Goal: Task Accomplishment & Management: Complete application form

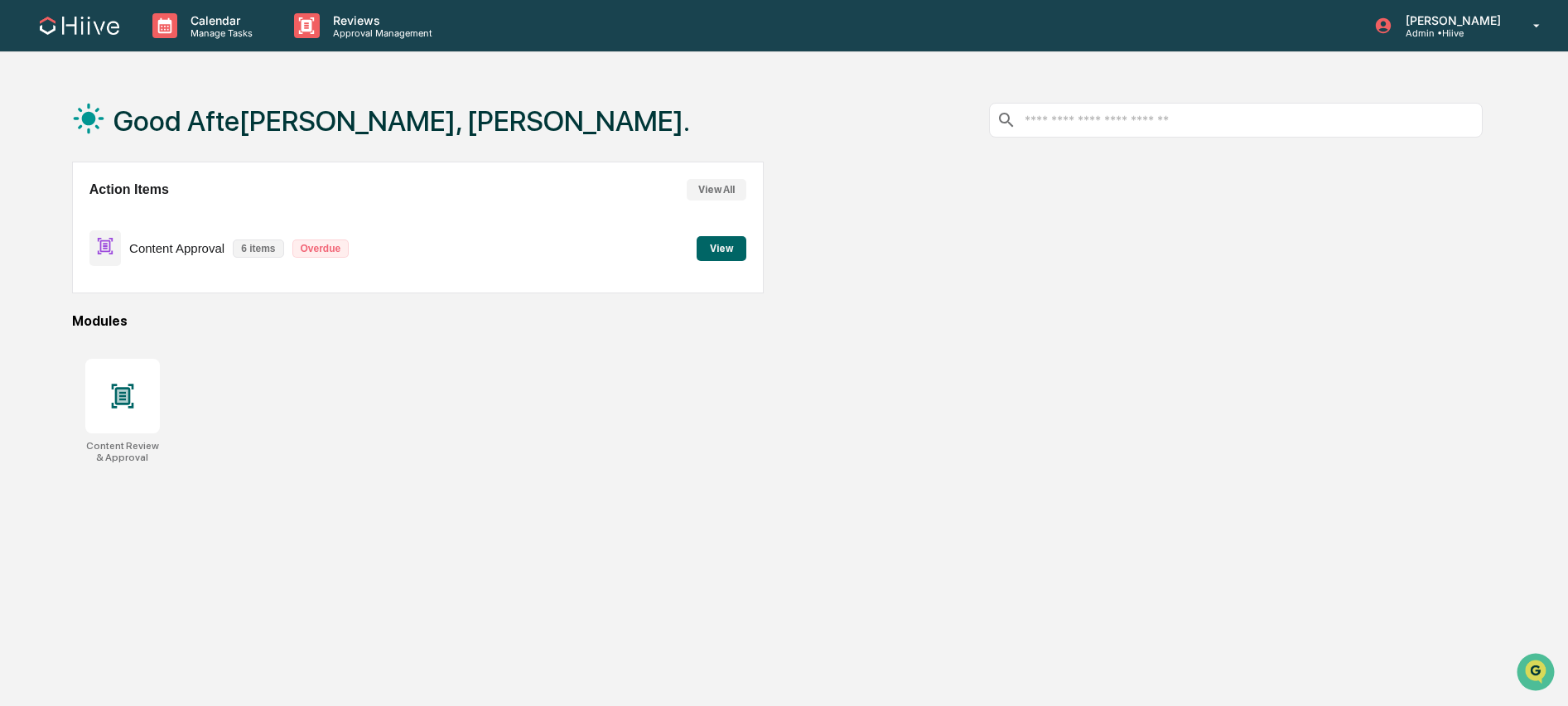
click at [708, 253] on button "View" at bounding box center [722, 248] width 50 height 25
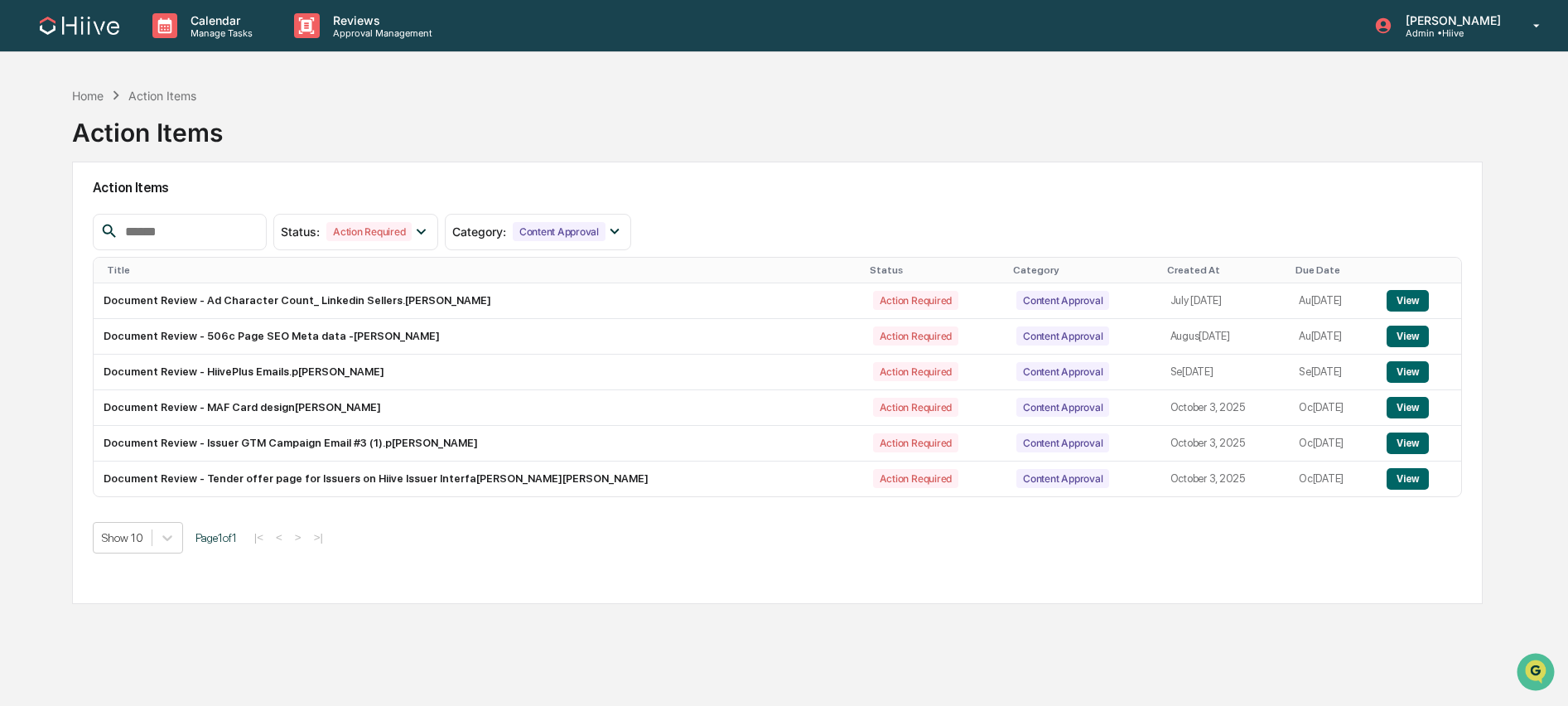
click at [1167, 264] on div "Created At" at bounding box center [1225, 270] width 115 height 12
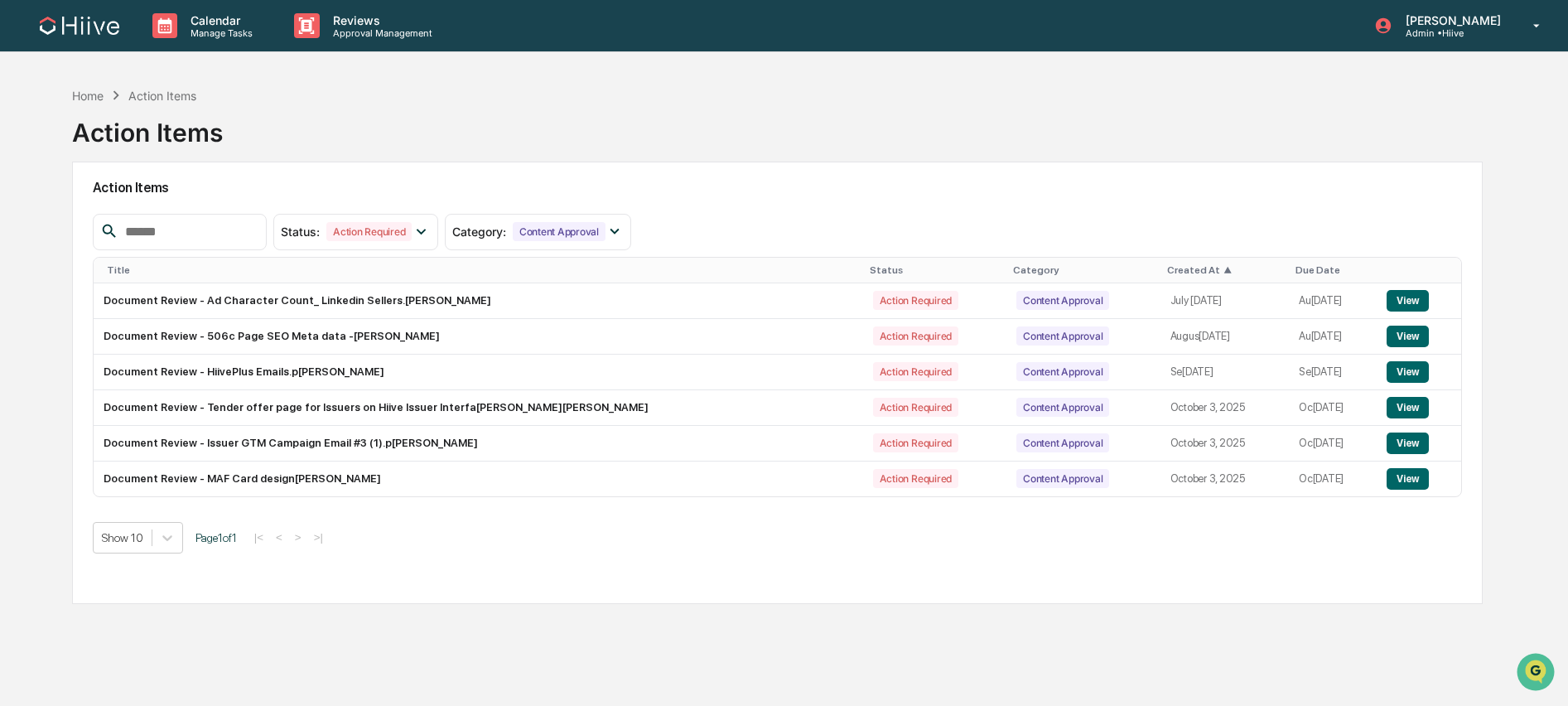
click at [1167, 269] on div "Created At ▲" at bounding box center [1225, 270] width 115 height 12
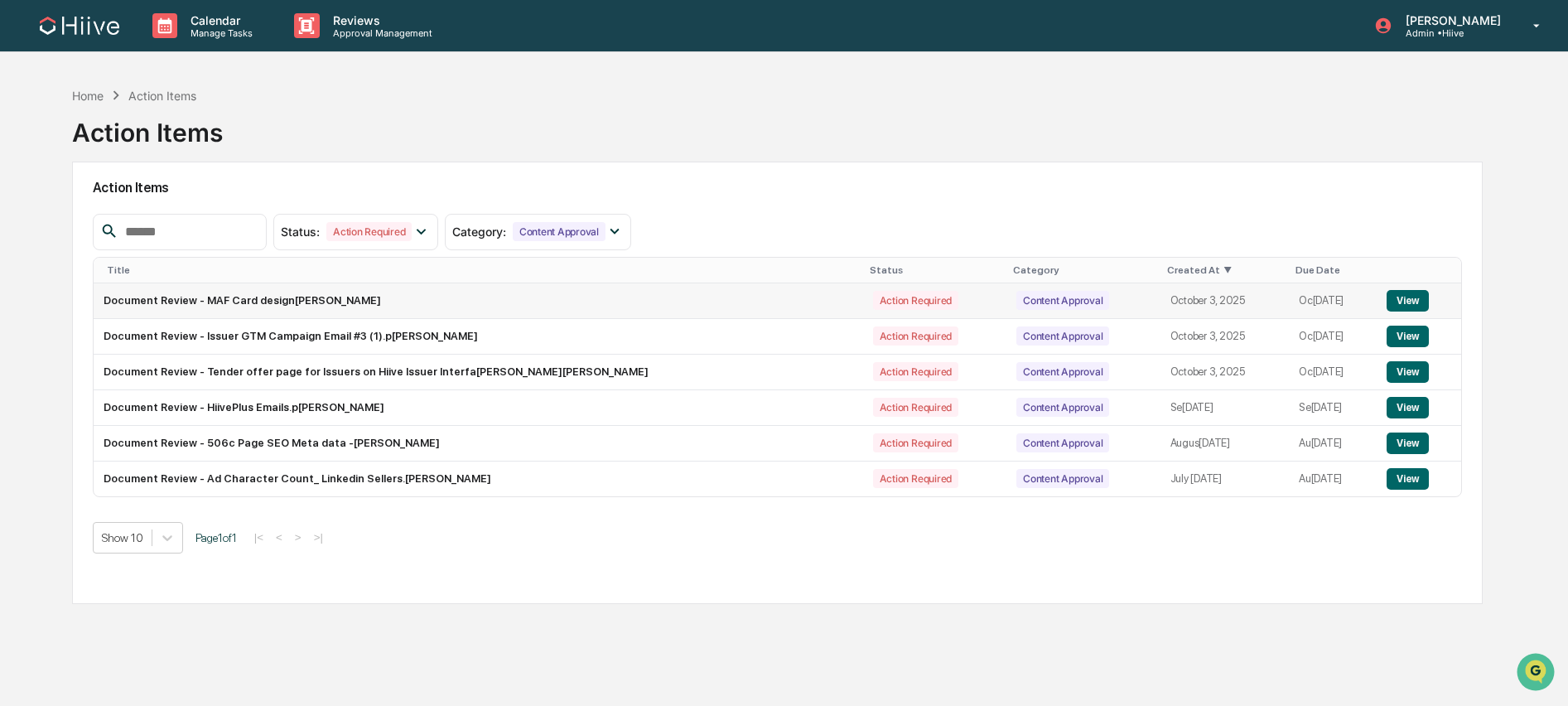
click at [1417, 299] on button "View" at bounding box center [1408, 301] width 42 height 22
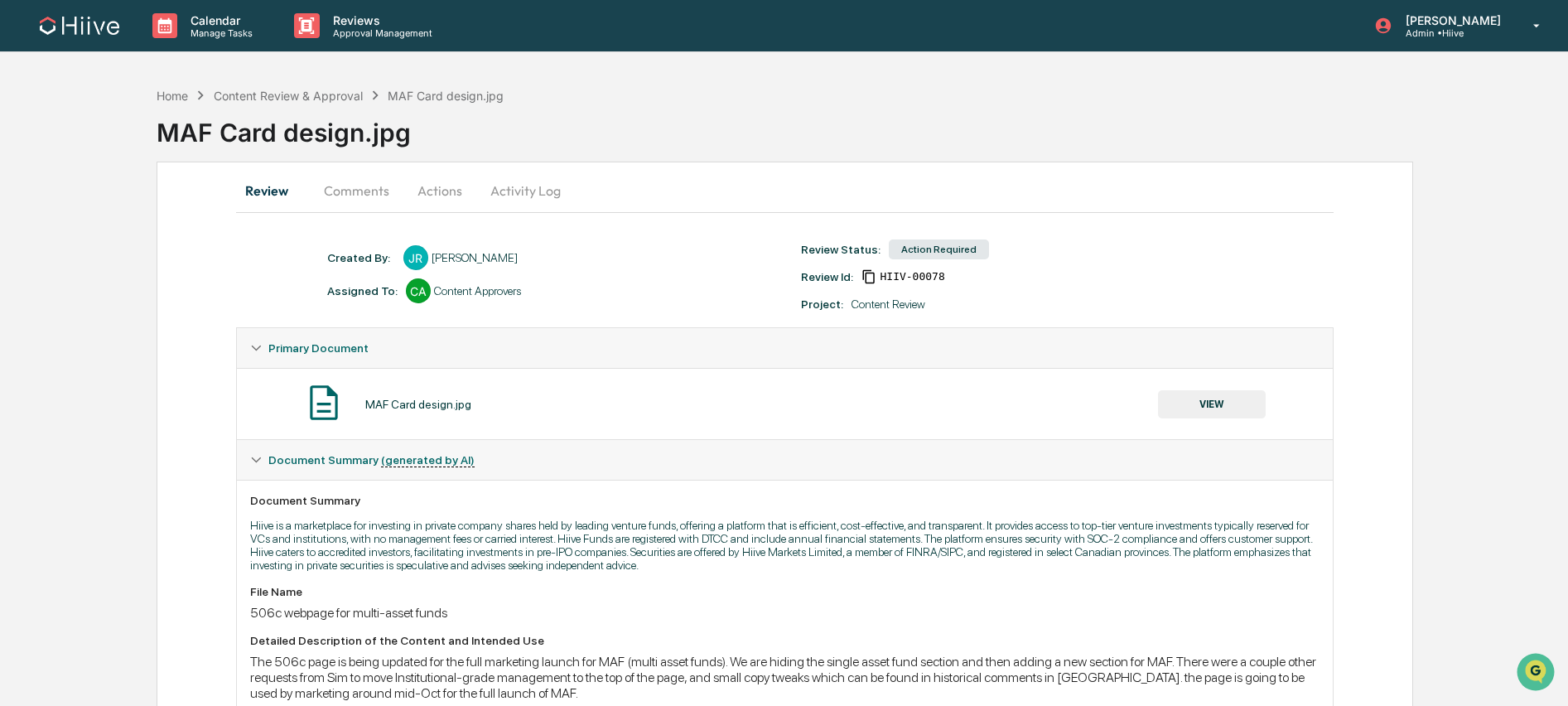
click at [367, 201] on button "Comments" at bounding box center [356, 190] width 92 height 40
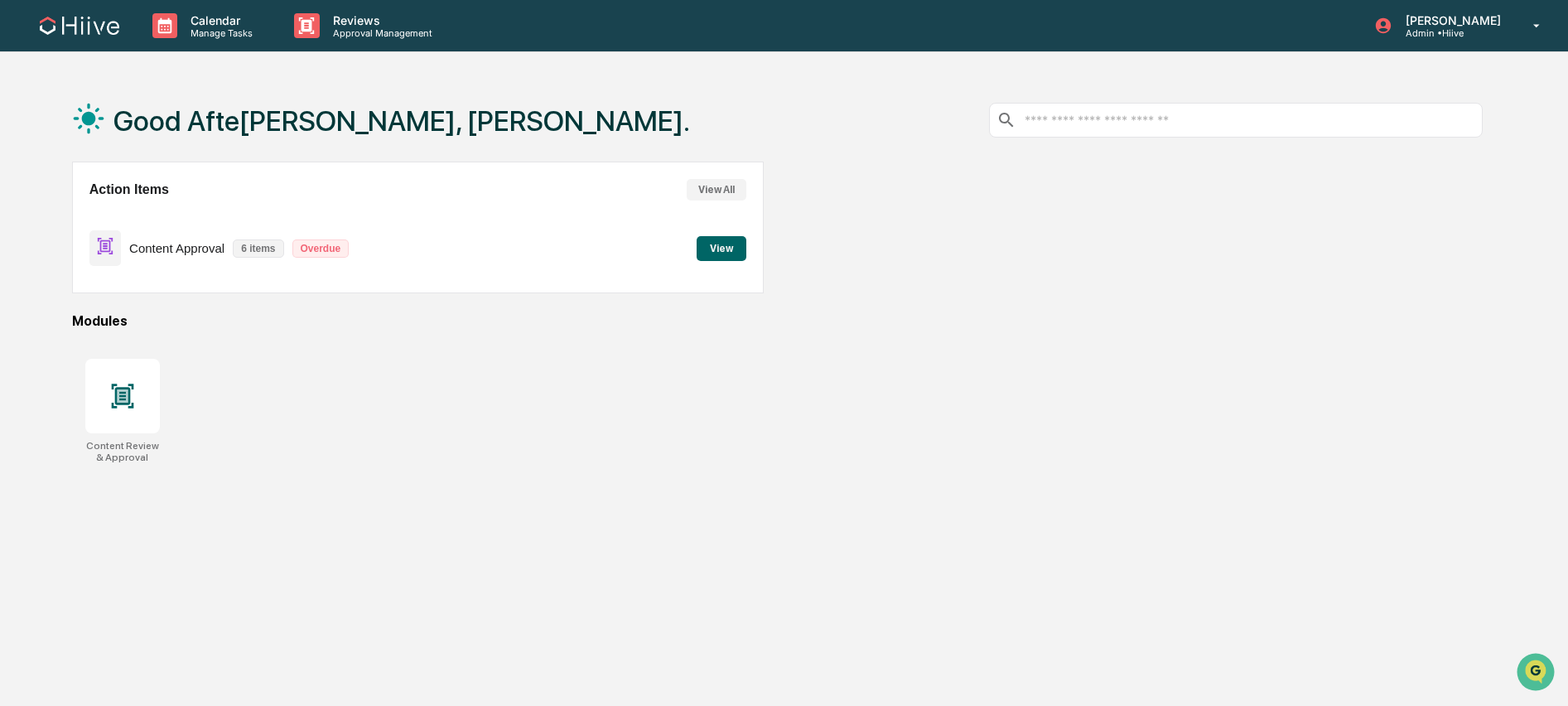
click at [752, 249] on div "Action Items View All Content Approval 6 items Overdue View" at bounding box center [417, 227] width 692 height 131
click at [737, 251] on button "View" at bounding box center [722, 248] width 50 height 25
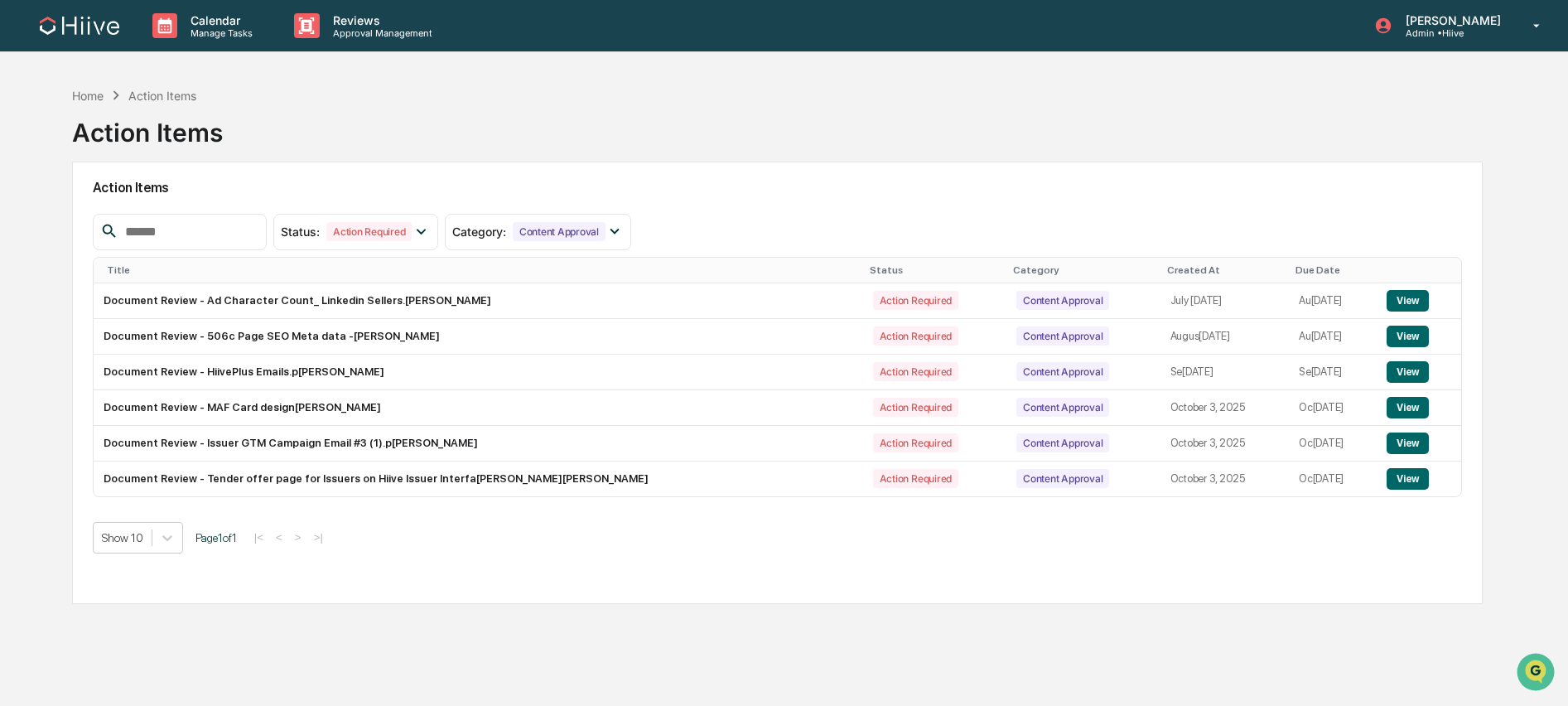
click at [1167, 264] on div "Created At" at bounding box center [1225, 270] width 115 height 12
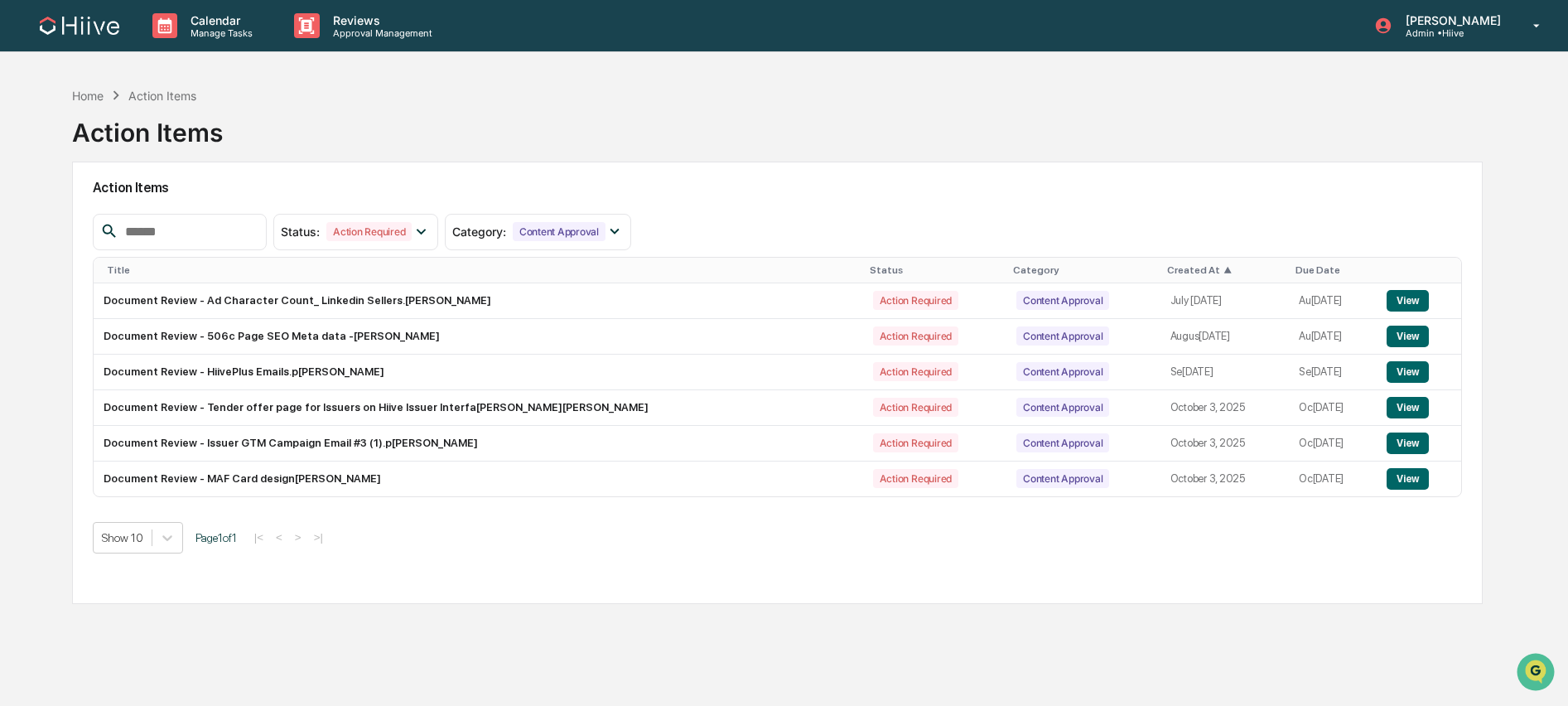
click at [1167, 271] on div "Created At ▲" at bounding box center [1225, 270] width 115 height 12
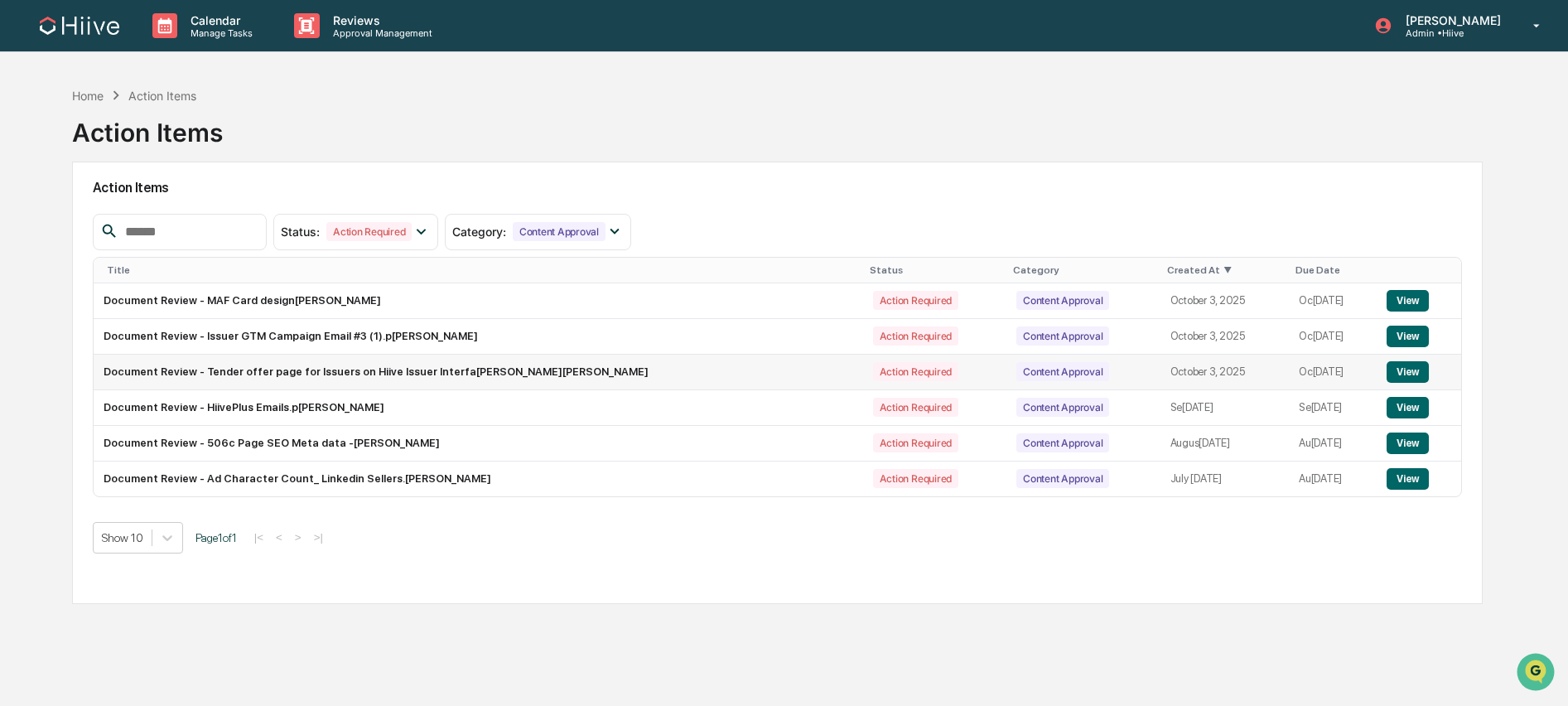
click at [1410, 372] on button "View" at bounding box center [1408, 372] width 42 height 22
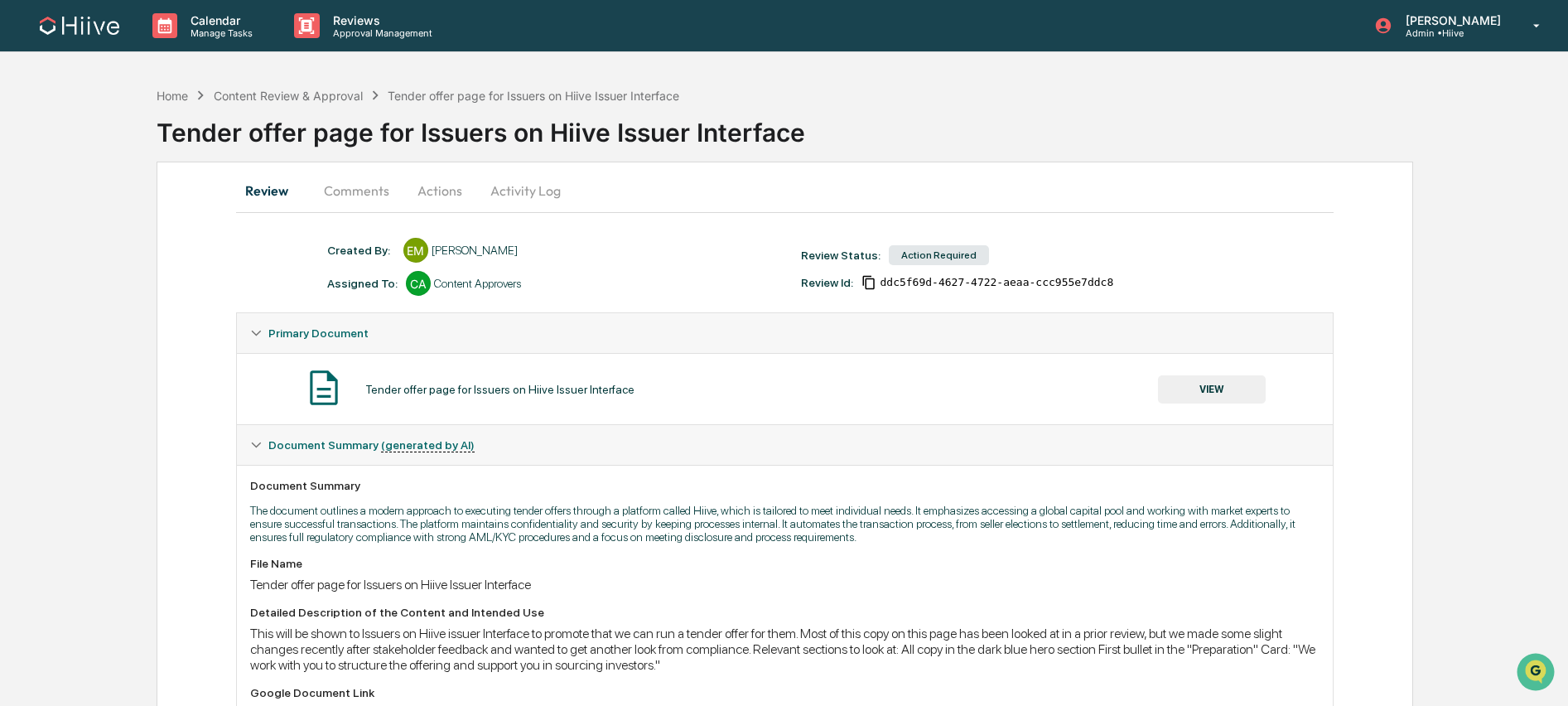
click at [371, 184] on button "Comments" at bounding box center [356, 190] width 92 height 40
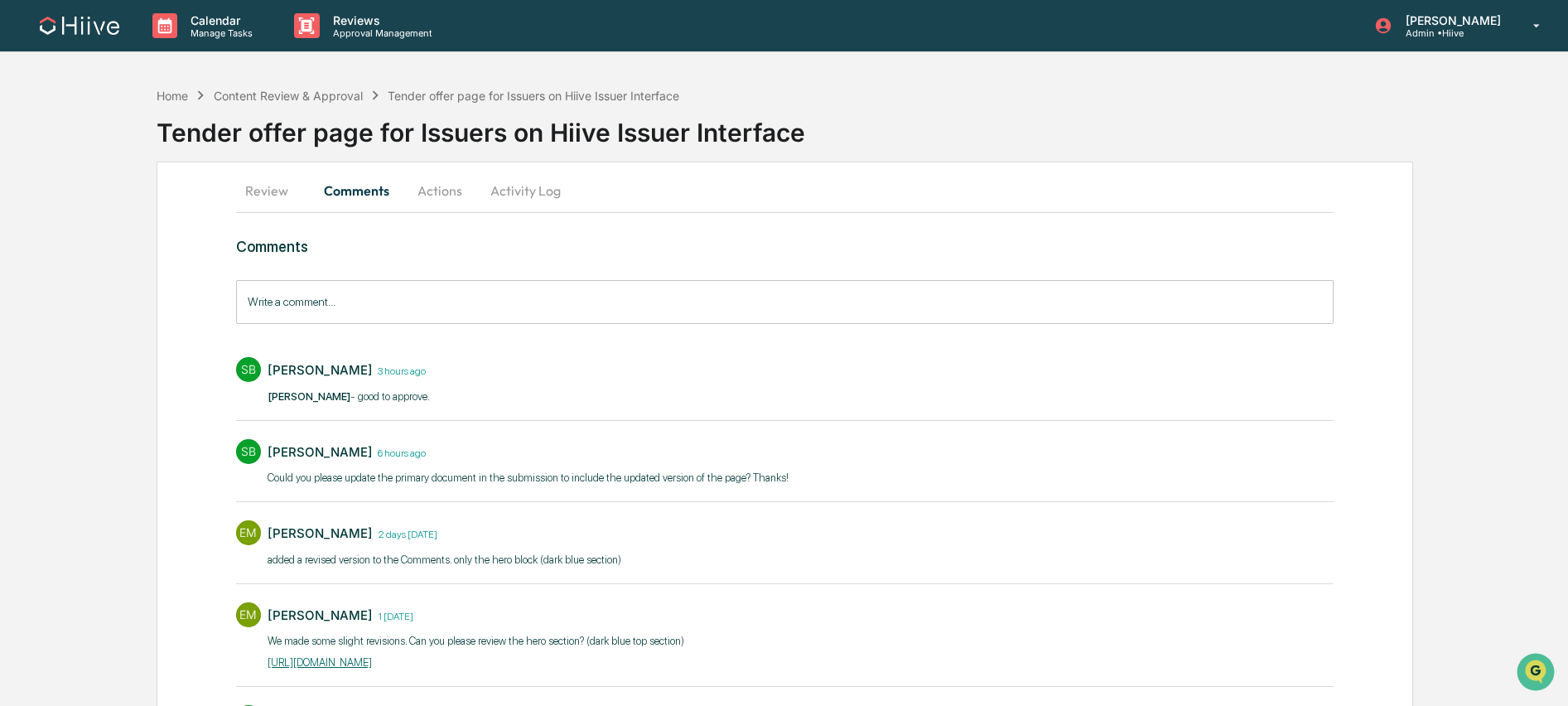
click at [279, 191] on button "Review" at bounding box center [273, 190] width 75 height 40
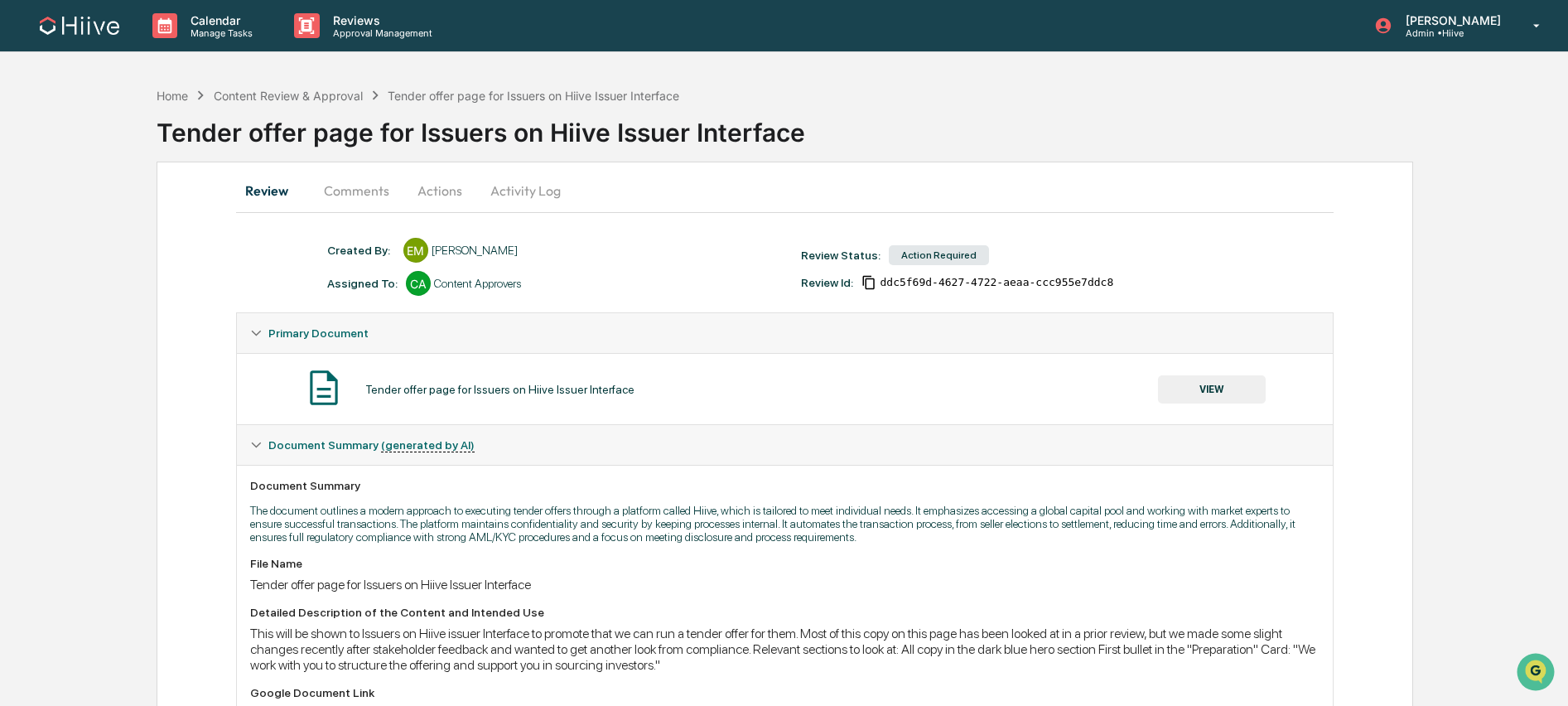
click at [1187, 388] on button "VIEW" at bounding box center [1212, 389] width 108 height 28
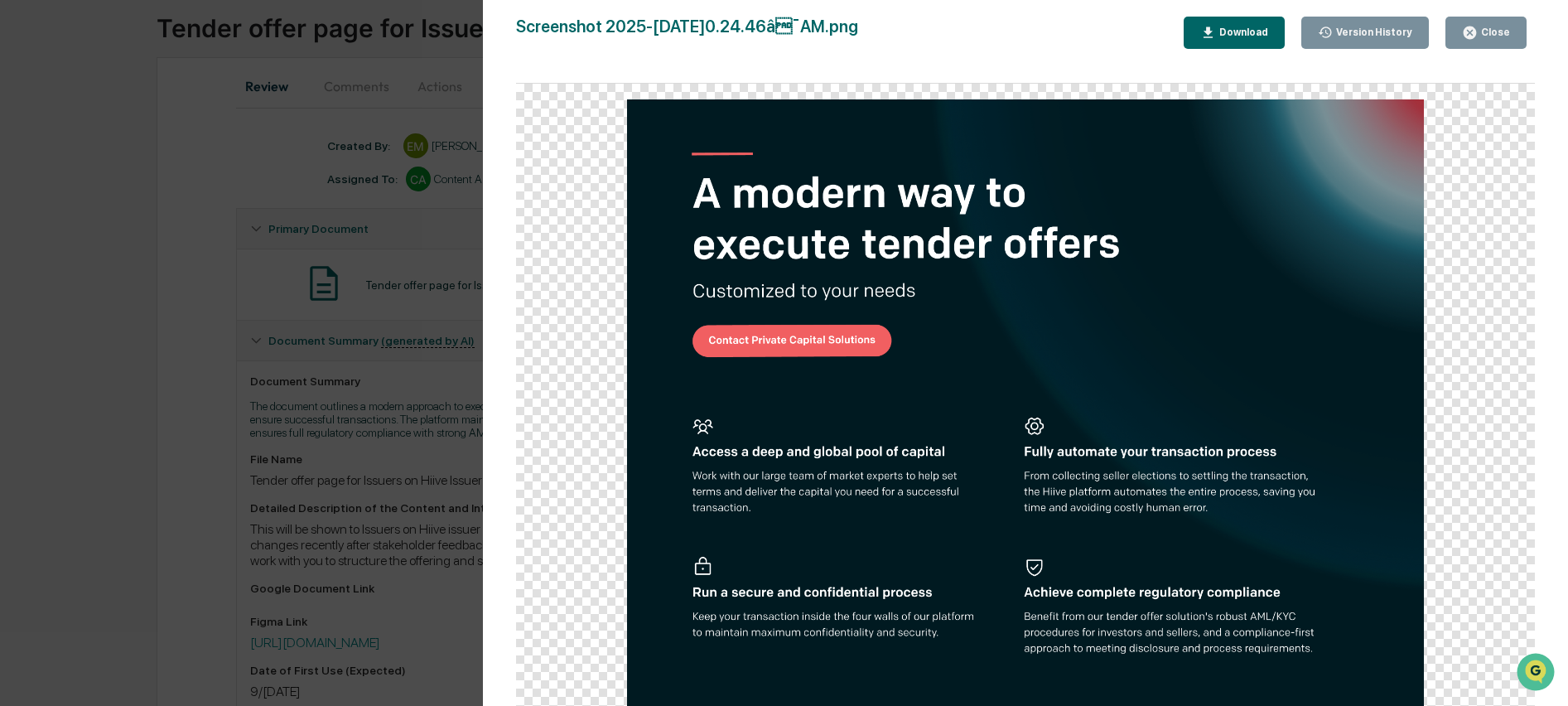
scroll to position [87, 0]
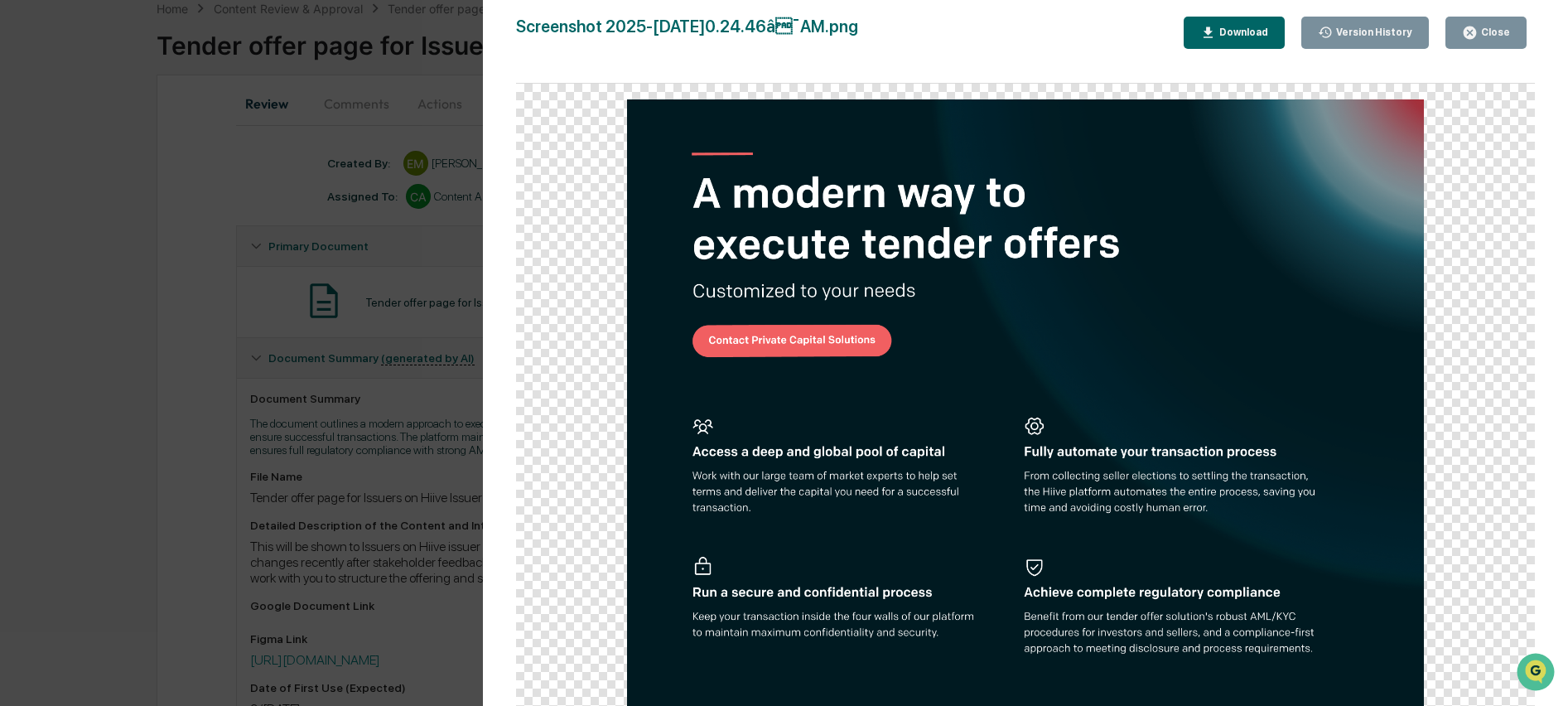
click at [1499, 30] on div "Close" at bounding box center [1493, 33] width 32 height 12
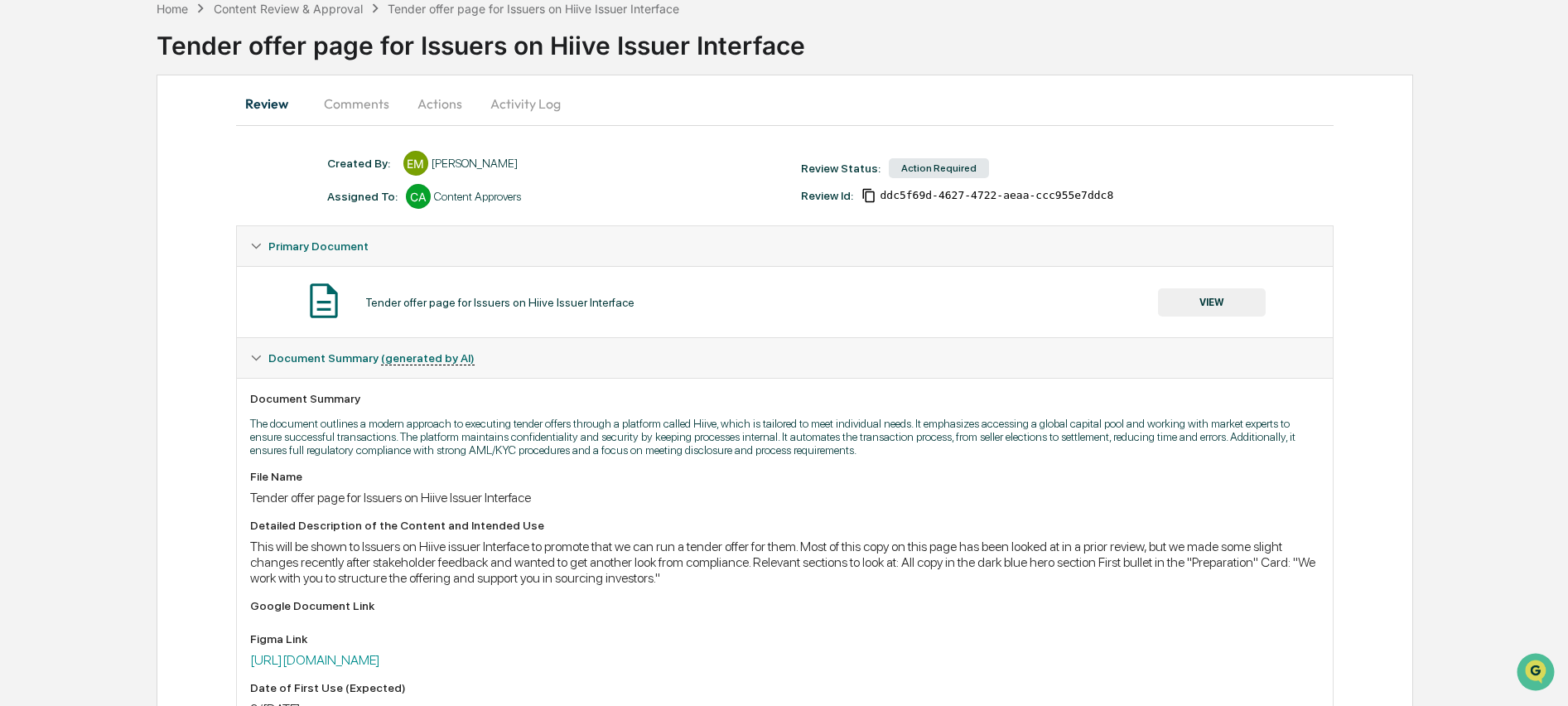
click at [416, 107] on button "Actions" at bounding box center [439, 104] width 75 height 40
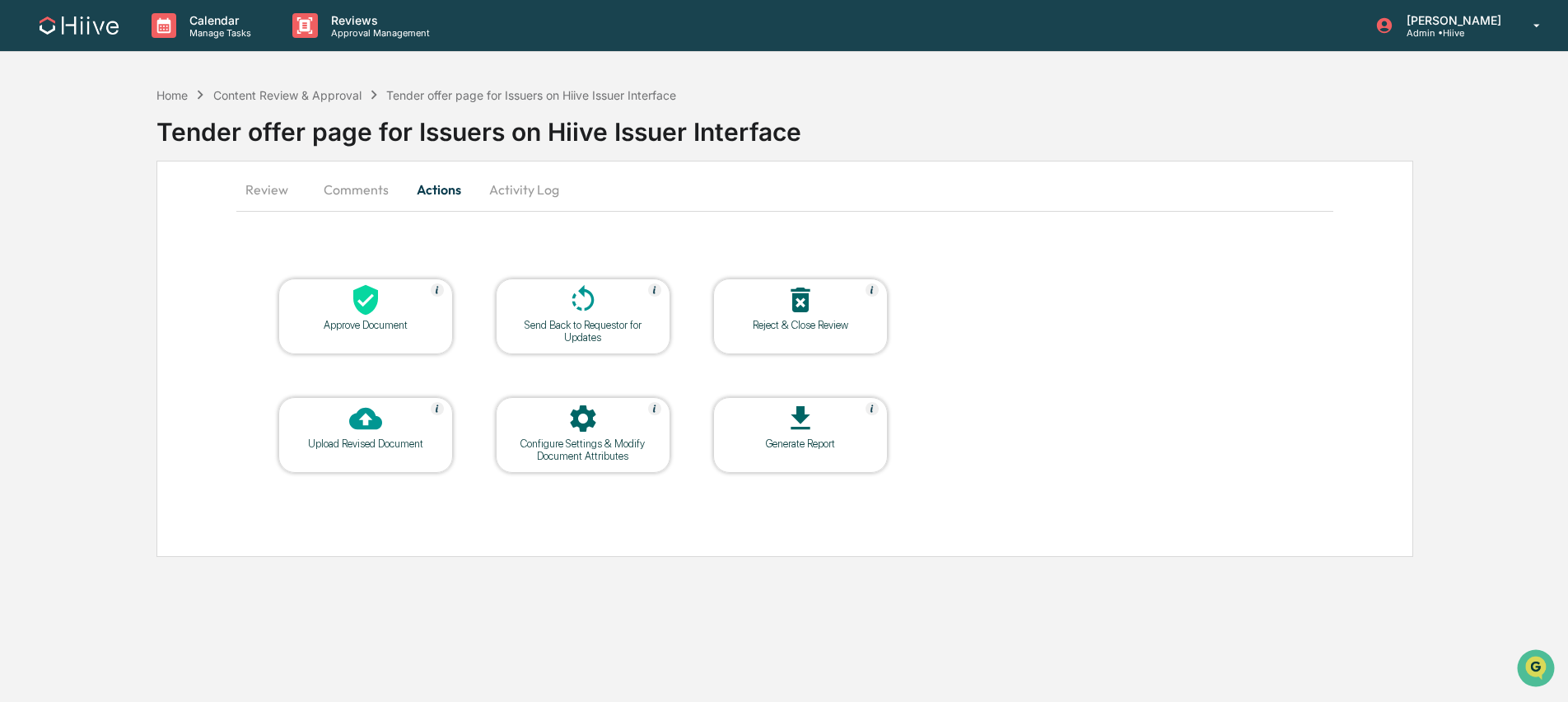
click at [352, 314] on icon at bounding box center [365, 299] width 33 height 33
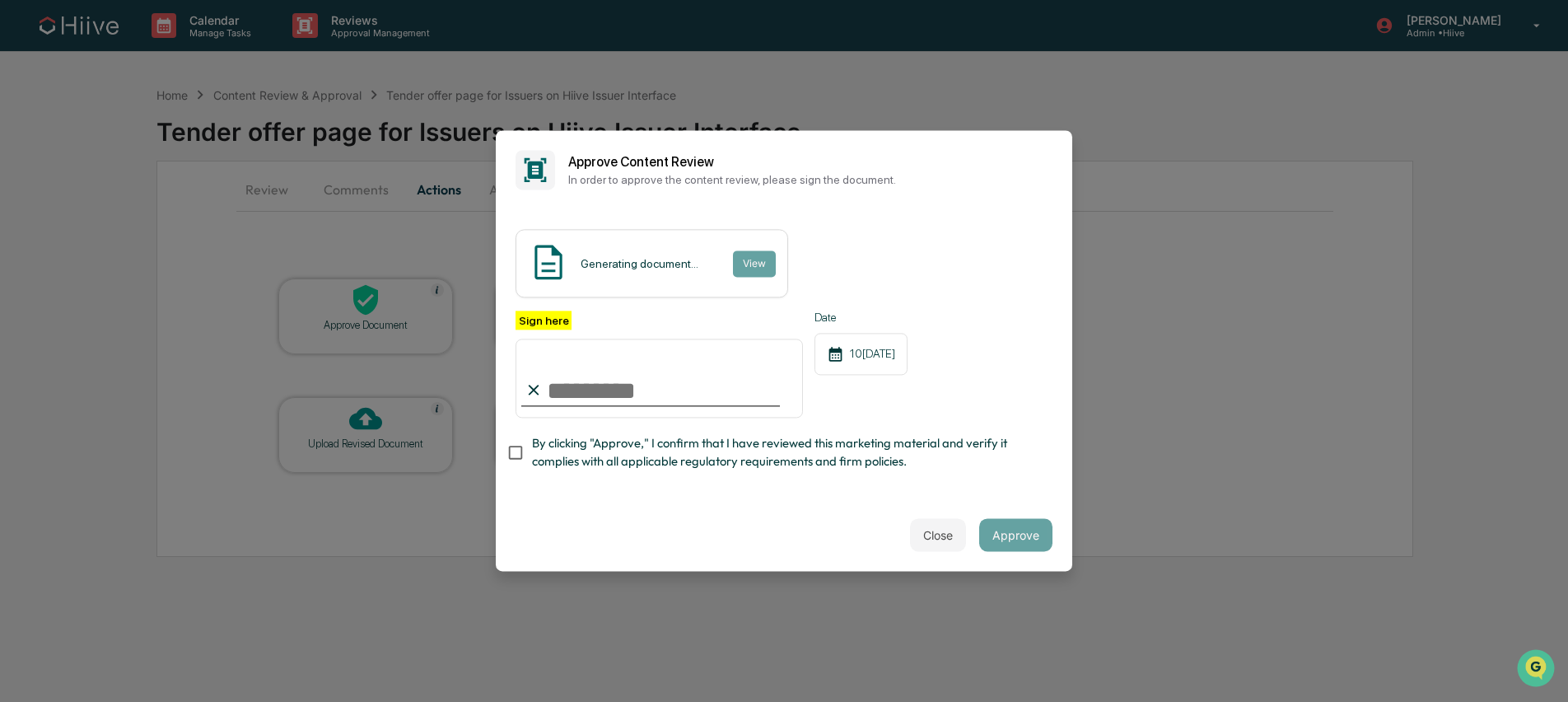
click at [0, 701] on com-1password-button at bounding box center [0, 702] width 0 height 0
type input "**********"
click at [1016, 537] on button "Approve" at bounding box center [1016, 535] width 73 height 33
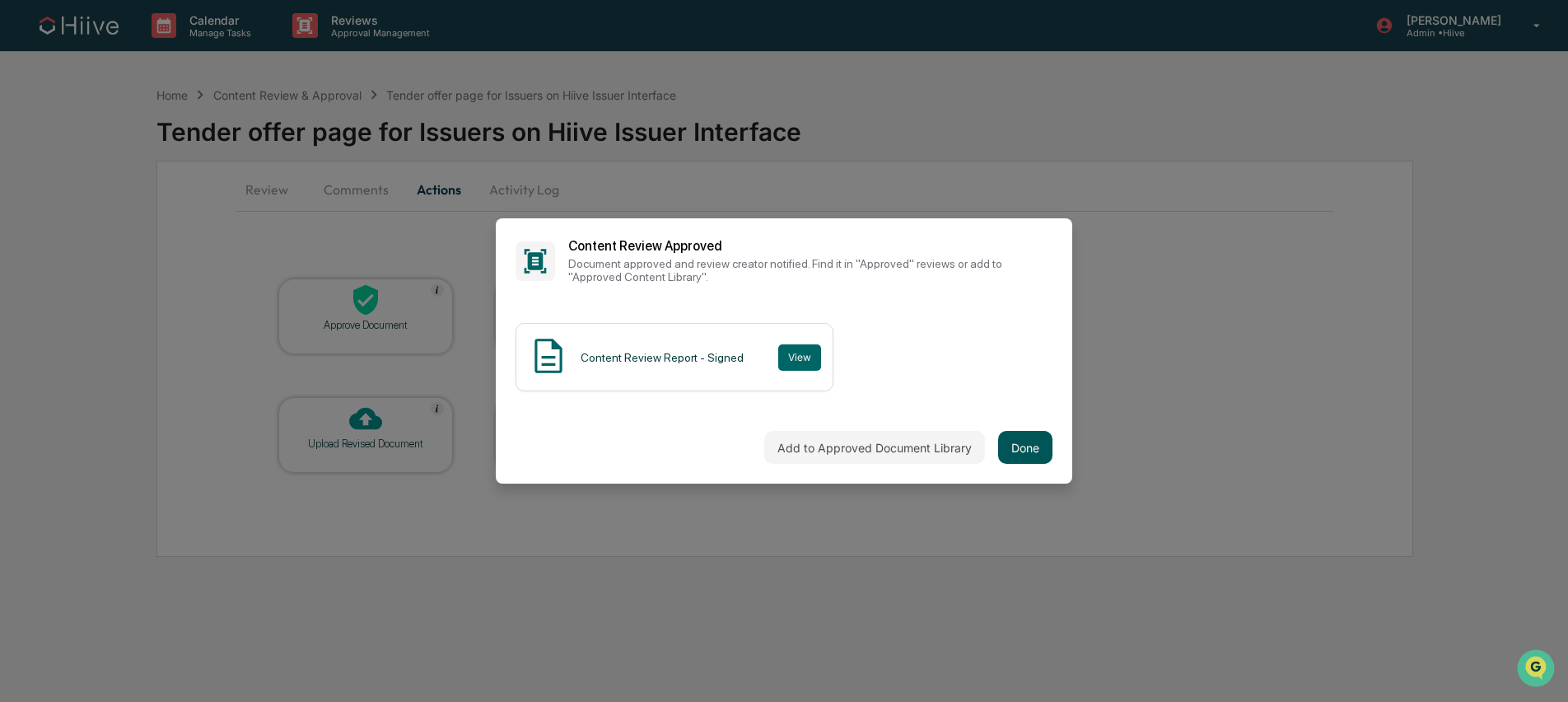
click at [1008, 455] on button "Done" at bounding box center [1026, 447] width 54 height 33
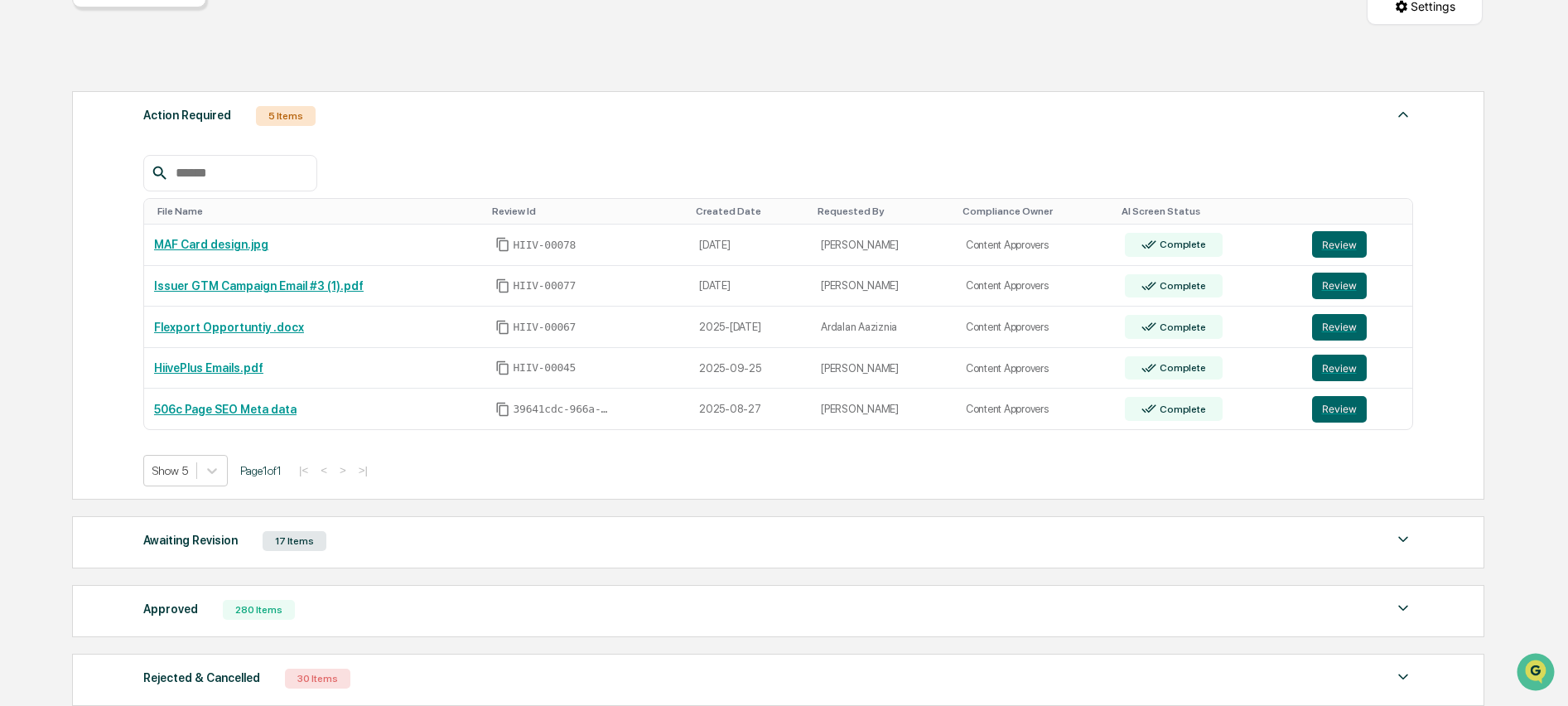
scroll to position [299, 0]
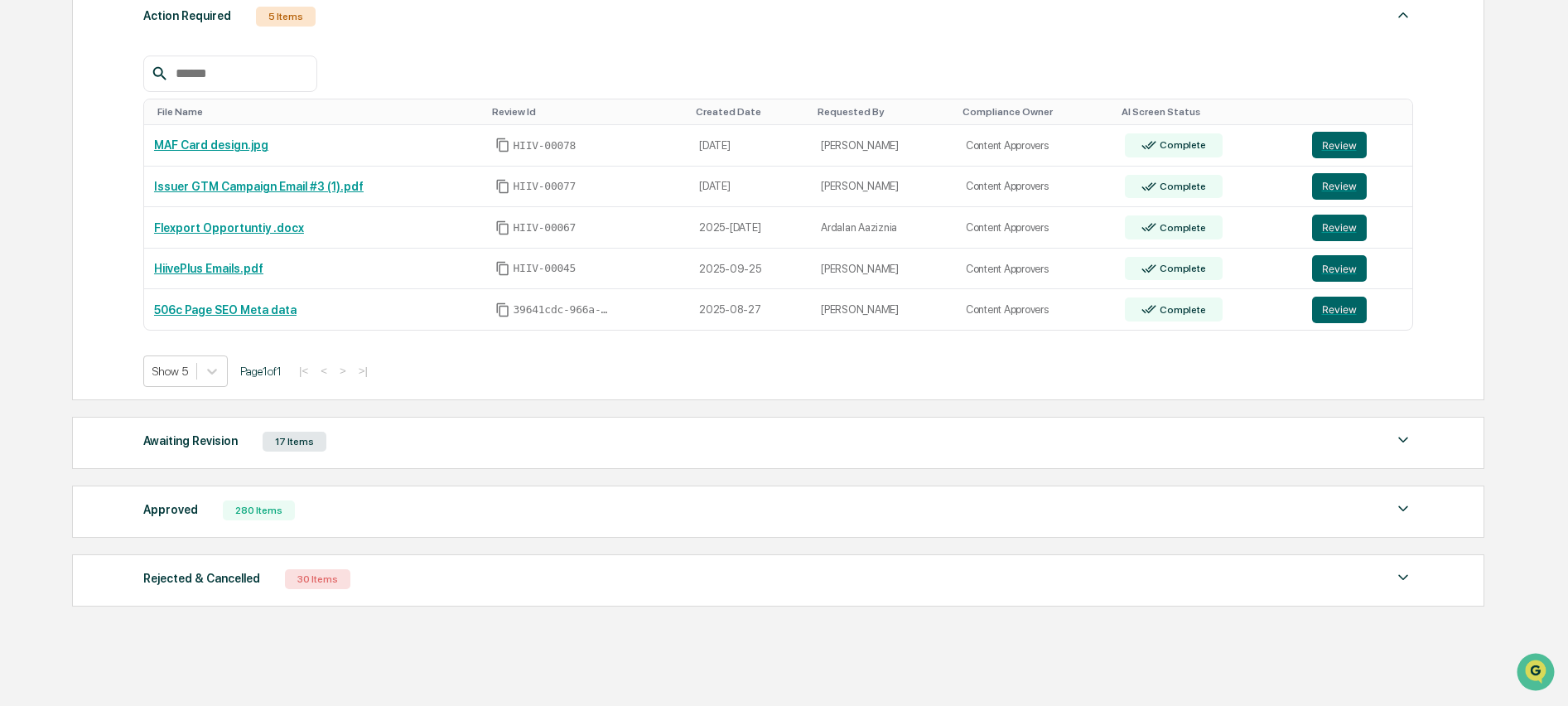
click at [345, 521] on div "Approved 280 Items" at bounding box center [779, 510] width 1270 height 23
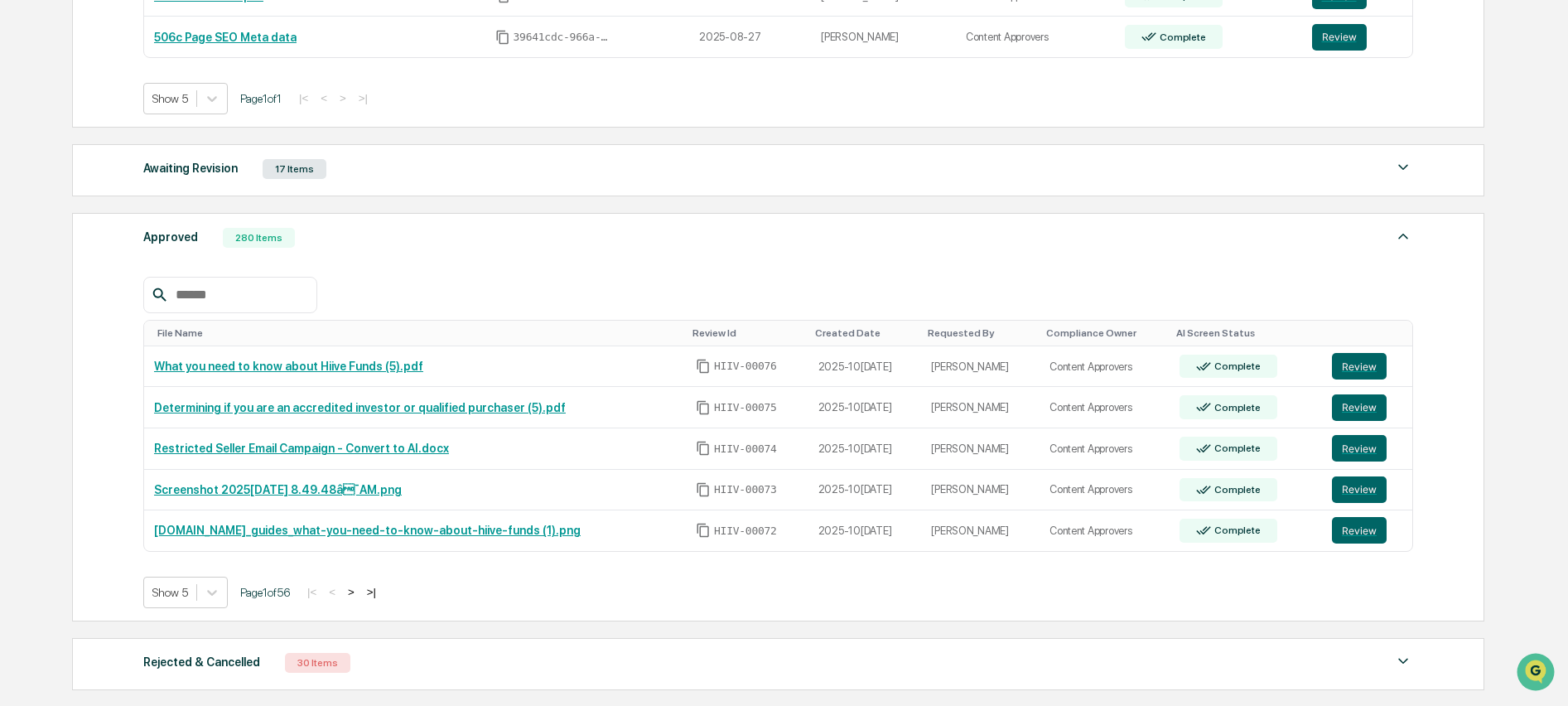
scroll to position [696, 0]
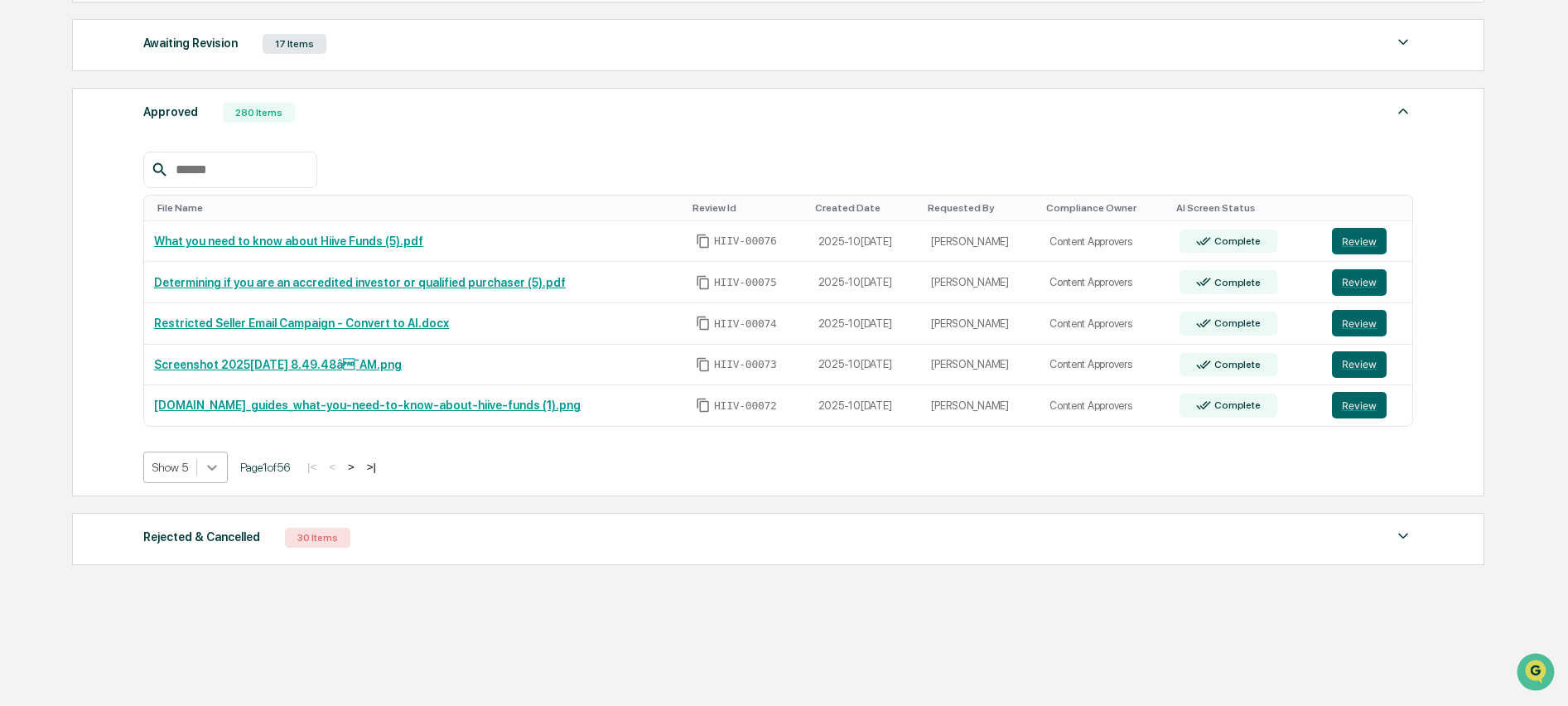
click at [218, 475] on icon at bounding box center [212, 467] width 17 height 17
click at [214, 608] on div "Show 100" at bounding box center [187, 612] width 88 height 27
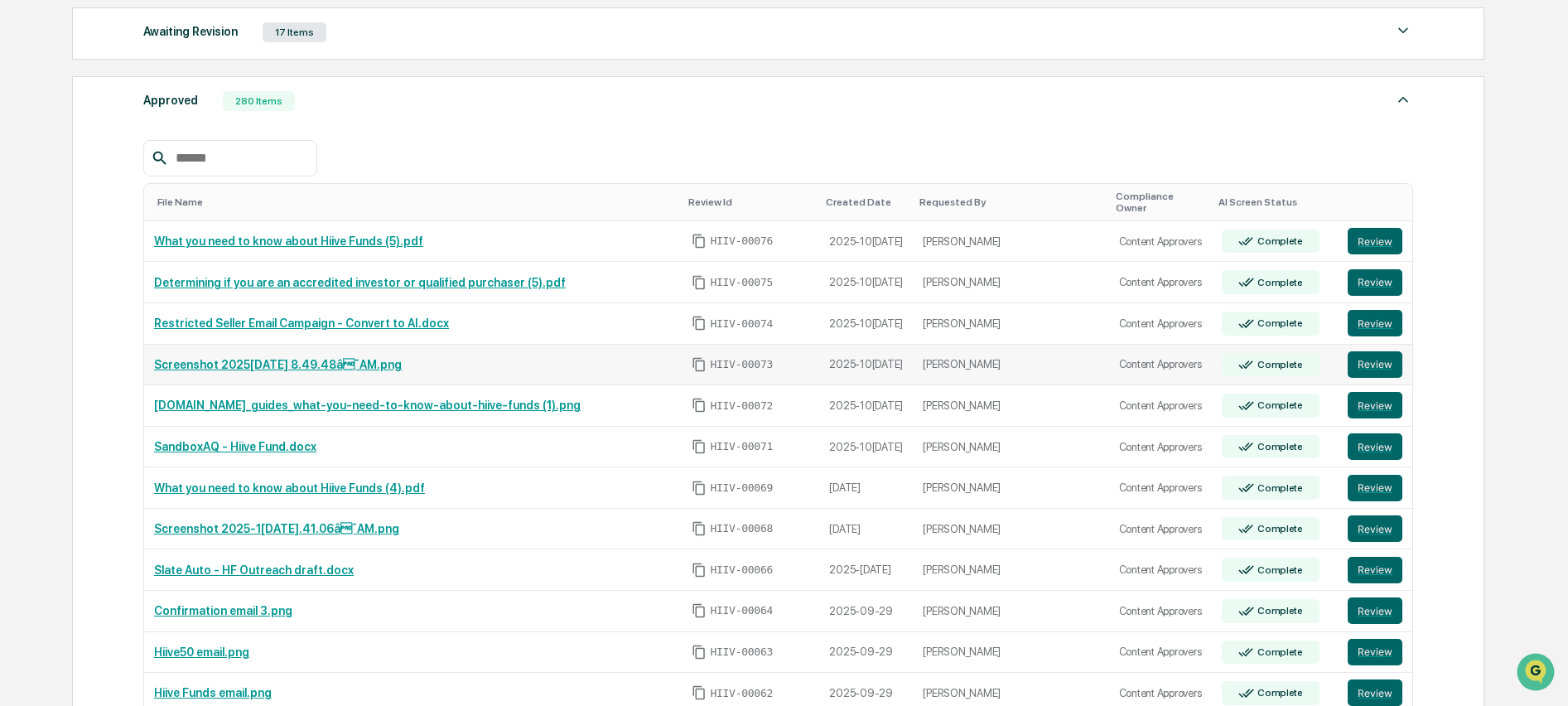
scroll to position [1530, 0]
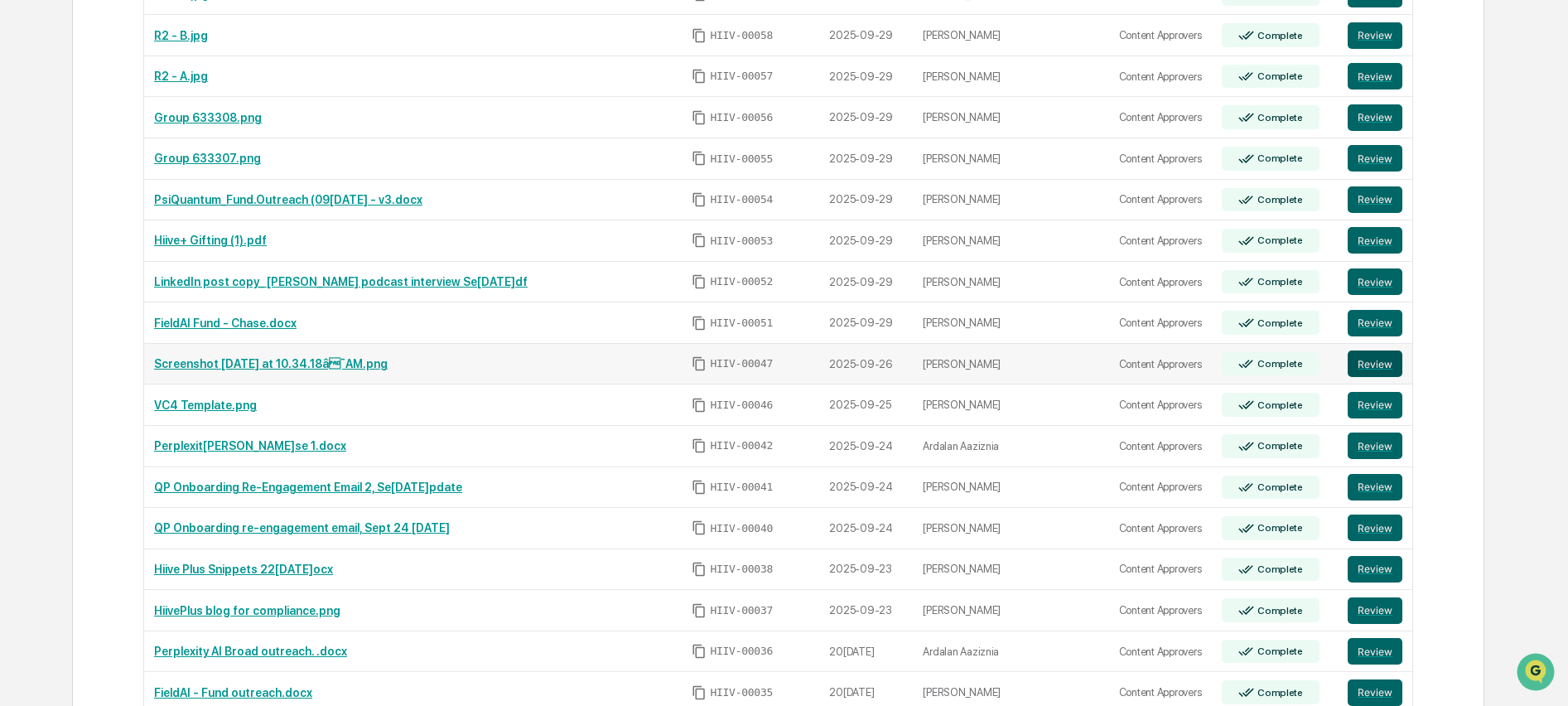
click at [1384, 353] on button "Review" at bounding box center [1375, 363] width 55 height 27
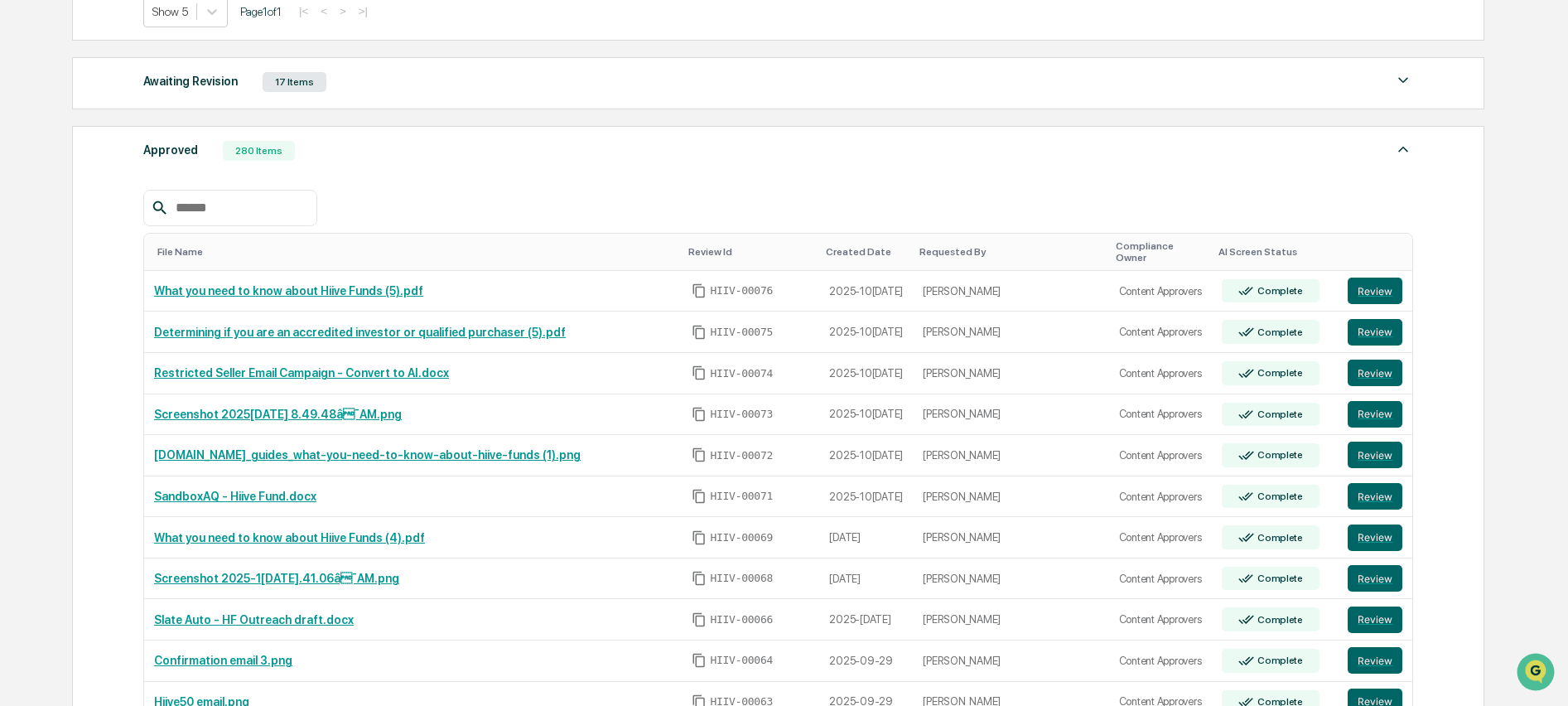
scroll to position [63, 0]
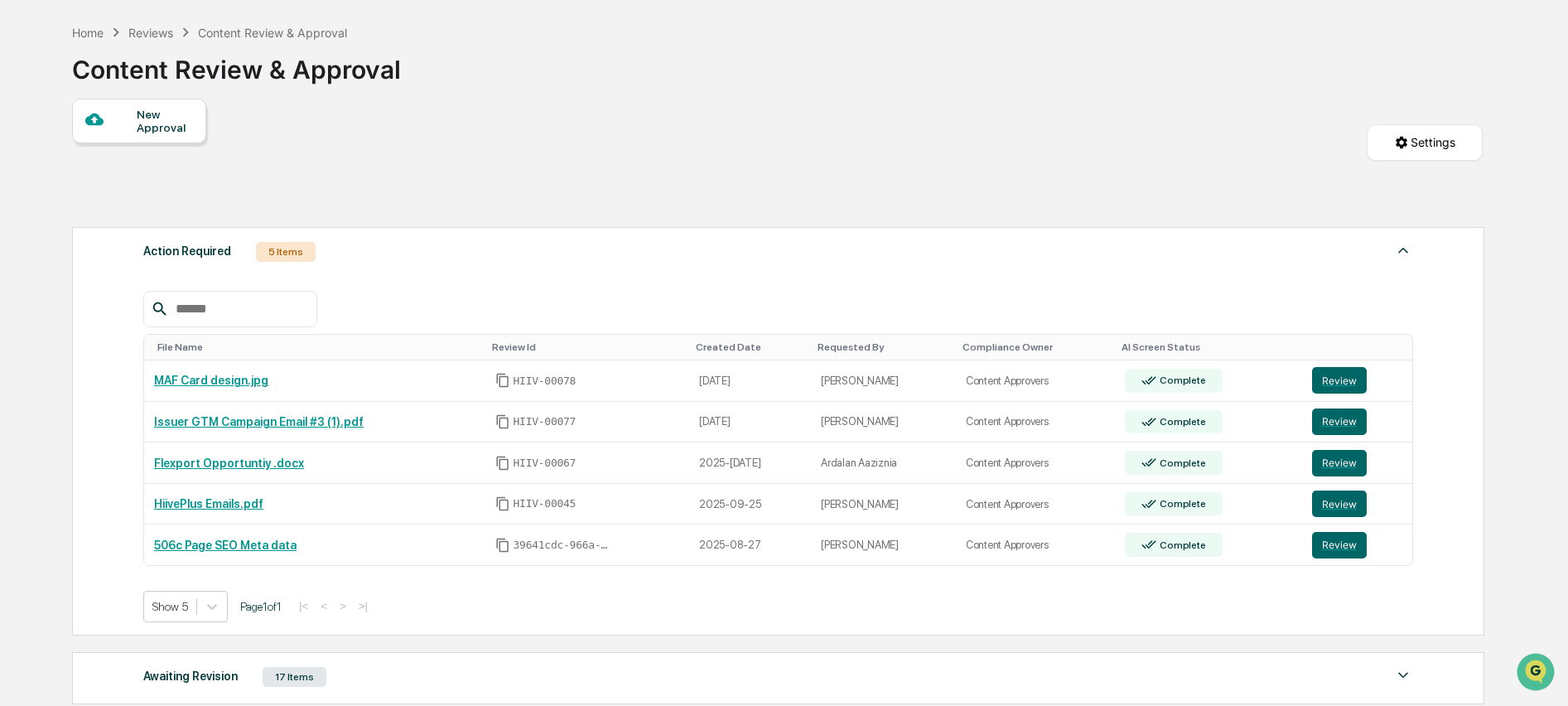
click at [153, 34] on div "Reviews" at bounding box center [150, 33] width 45 height 14
click at [235, 32] on div "Content Review & Approval" at bounding box center [273, 33] width 149 height 14
click at [89, 27] on div "Home" at bounding box center [88, 33] width 32 height 14
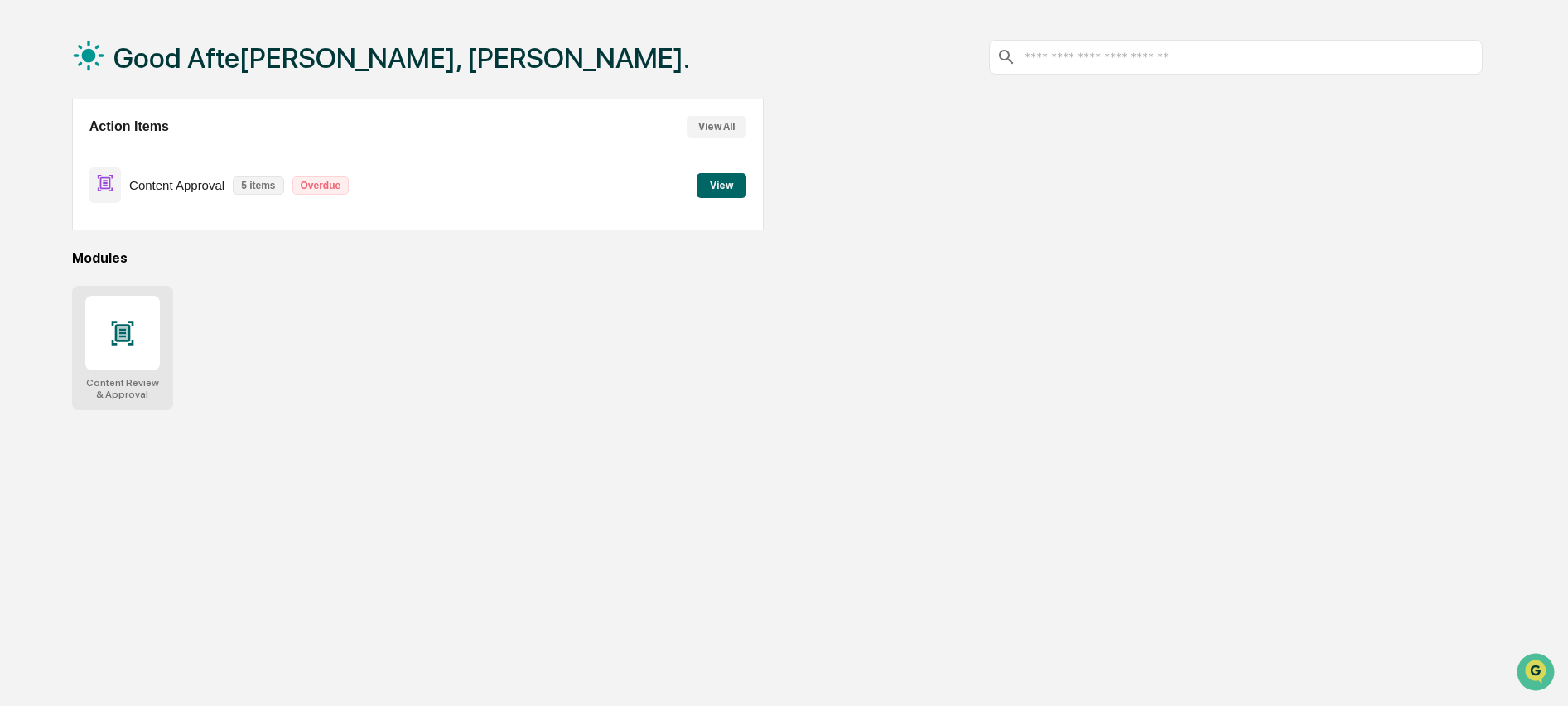
click at [128, 329] on icon at bounding box center [122, 333] width 22 height 24
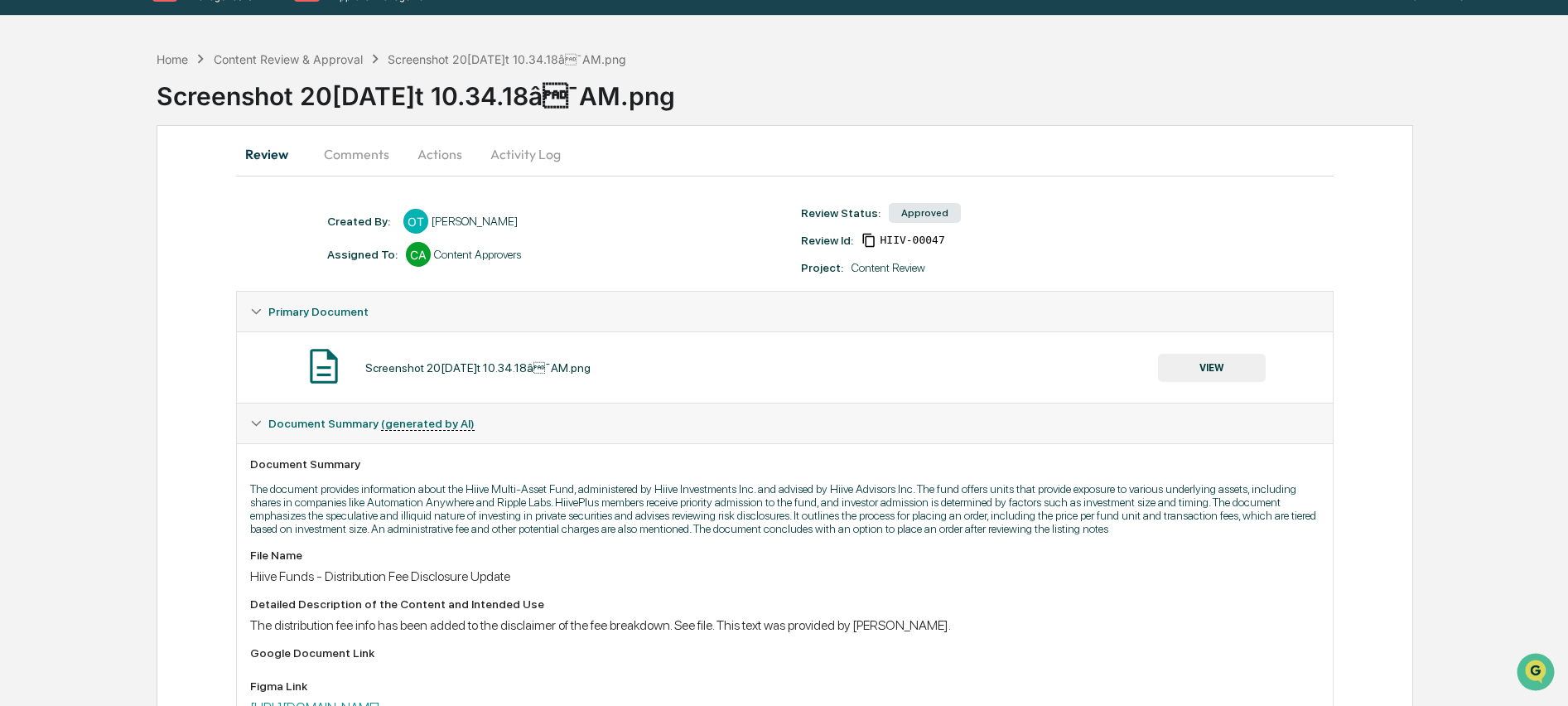
scroll to position [100, 0]
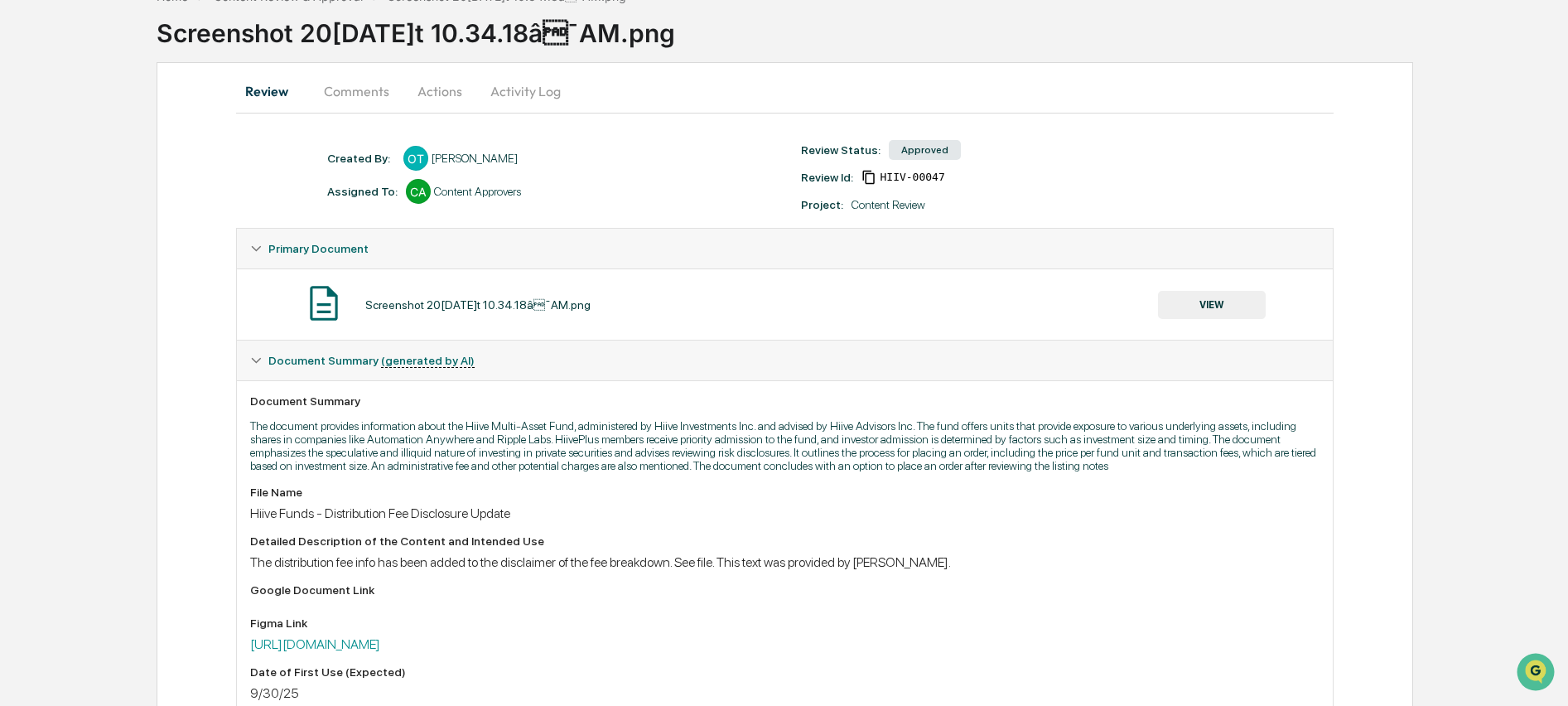
click at [498, 92] on button "Activity Log" at bounding box center [525, 92] width 97 height 40
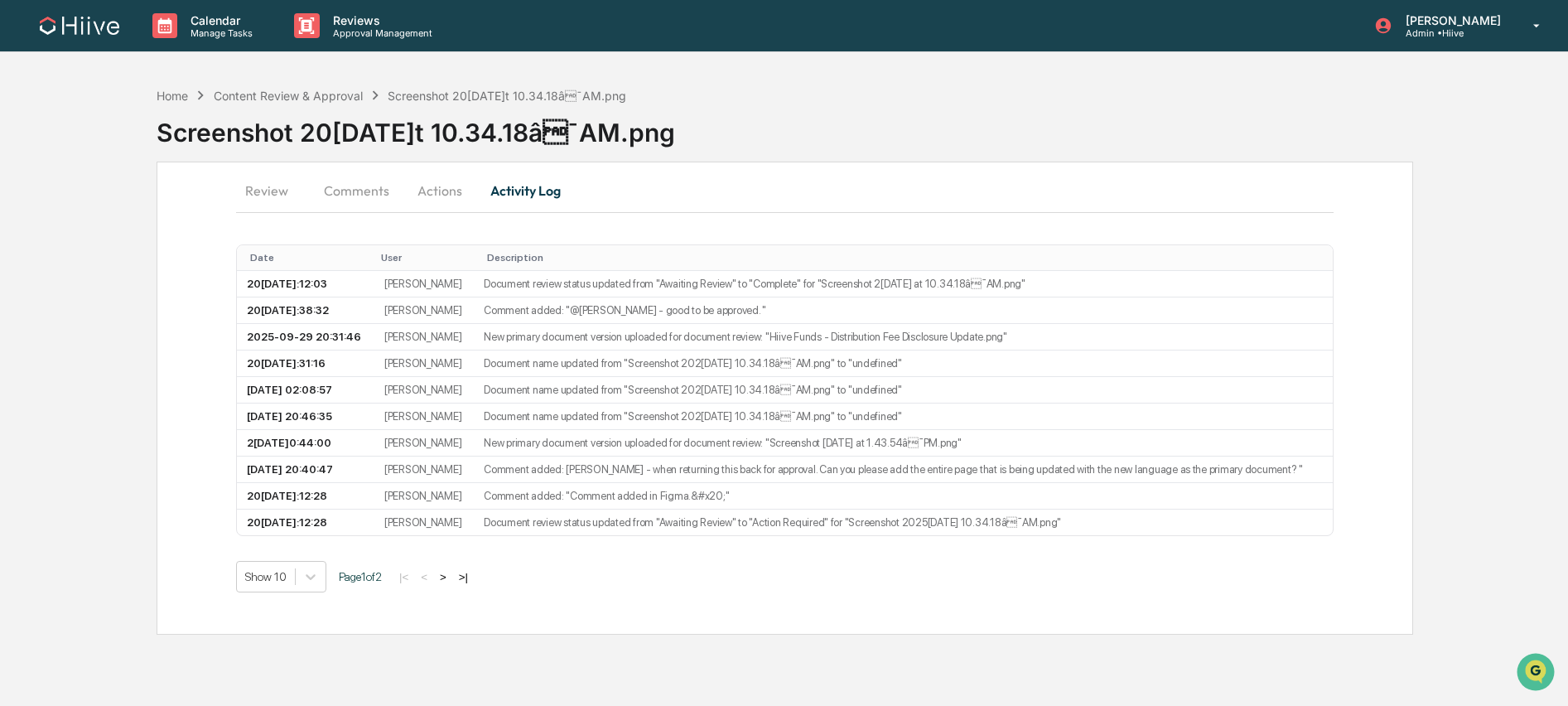
scroll to position [41, 0]
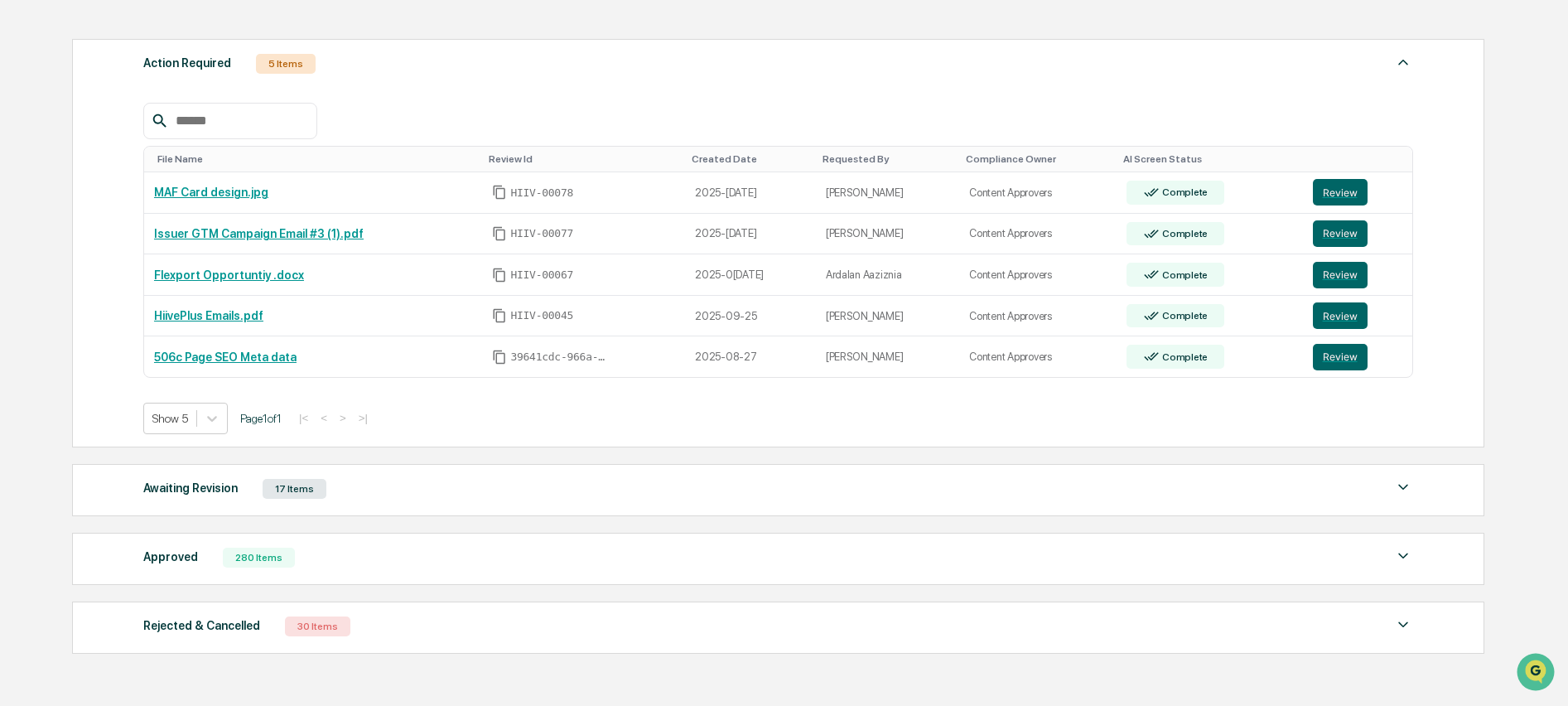
scroll to position [299, 0]
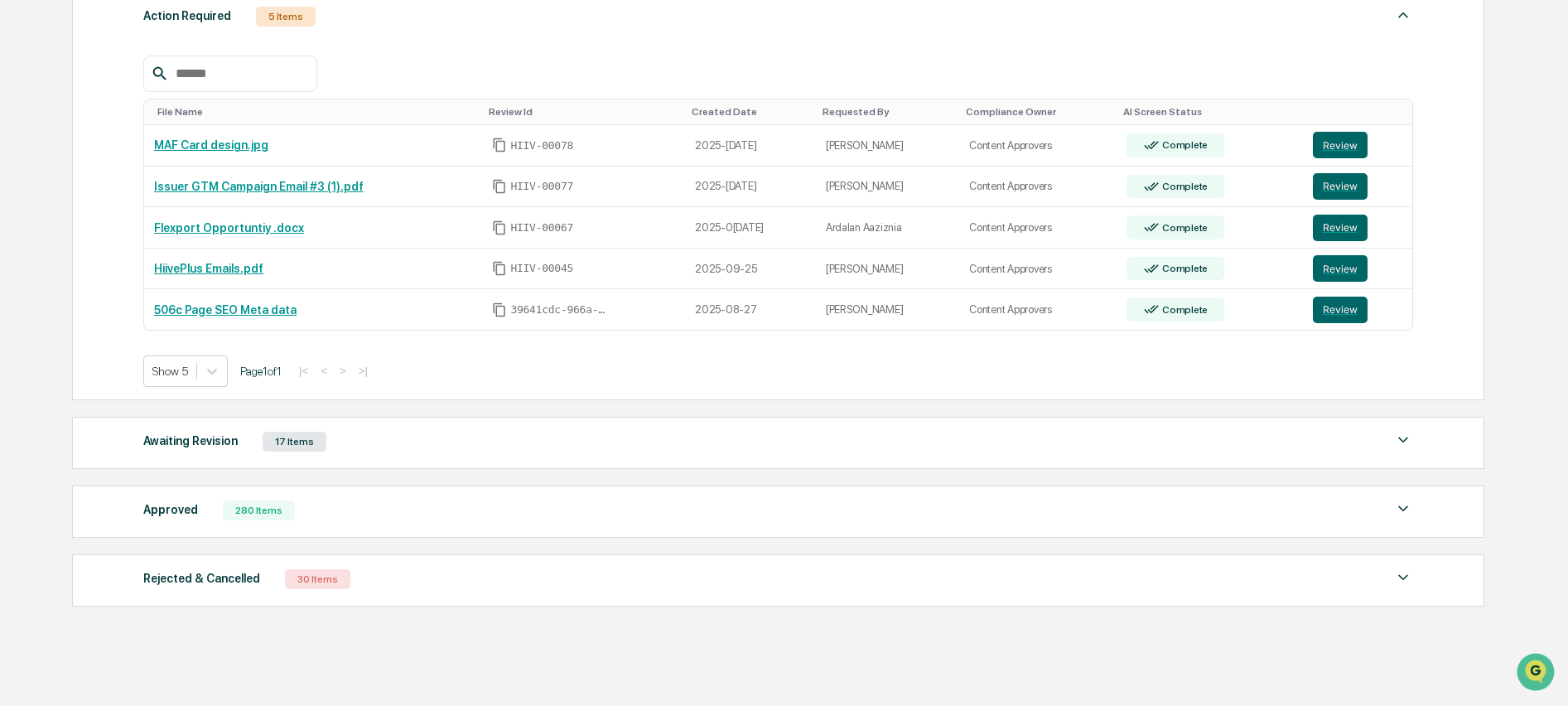
click at [392, 459] on div "Awaiting Revision 17 Items File Name Review Id Created Date Requested By Compli…" at bounding box center [779, 443] width 1414 height 52
click at [400, 453] on div "Awaiting Revision 17 Items" at bounding box center [779, 441] width 1270 height 23
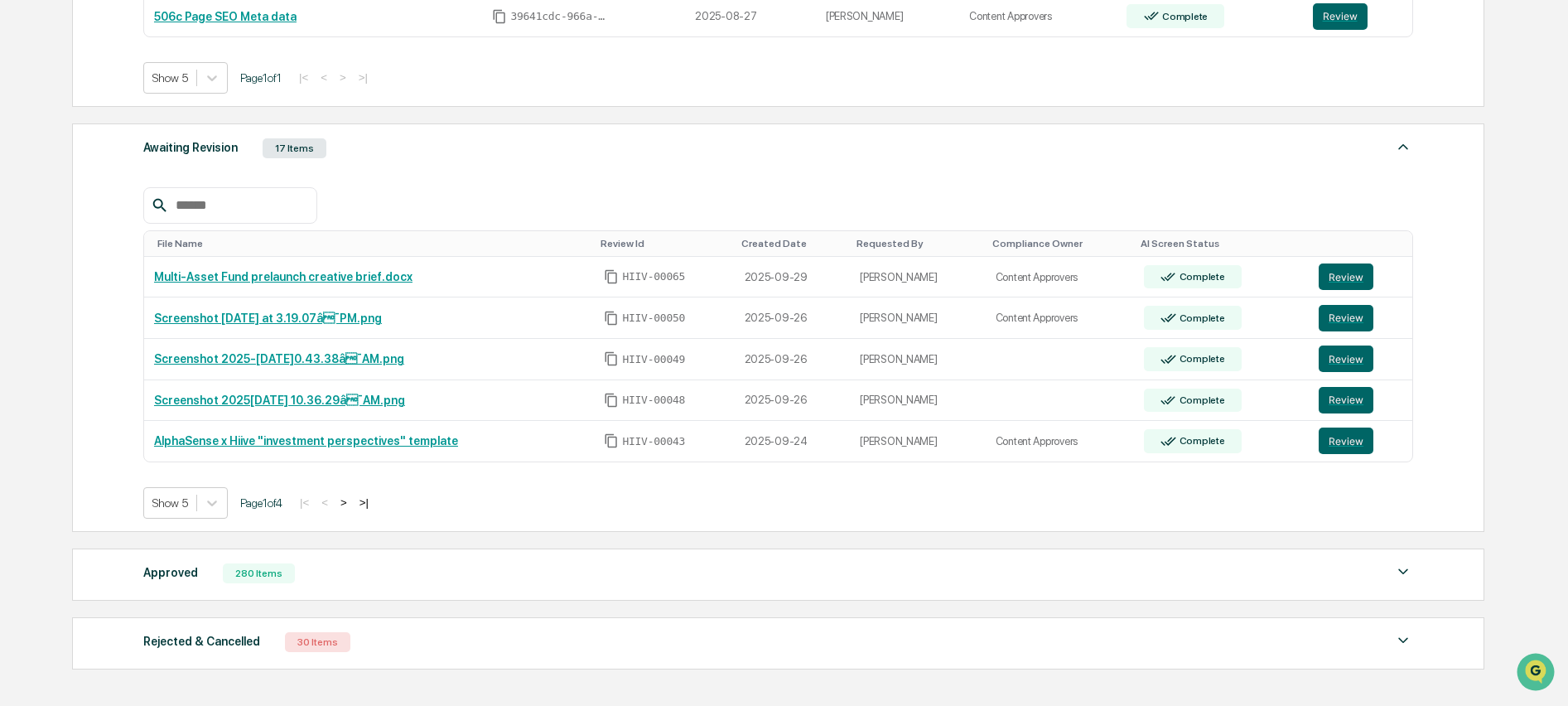
scroll to position [592, 0]
click at [243, 507] on span "Page 1 of 4" at bounding box center [261, 502] width 42 height 13
click at [214, 509] on icon at bounding box center [212, 502] width 17 height 17
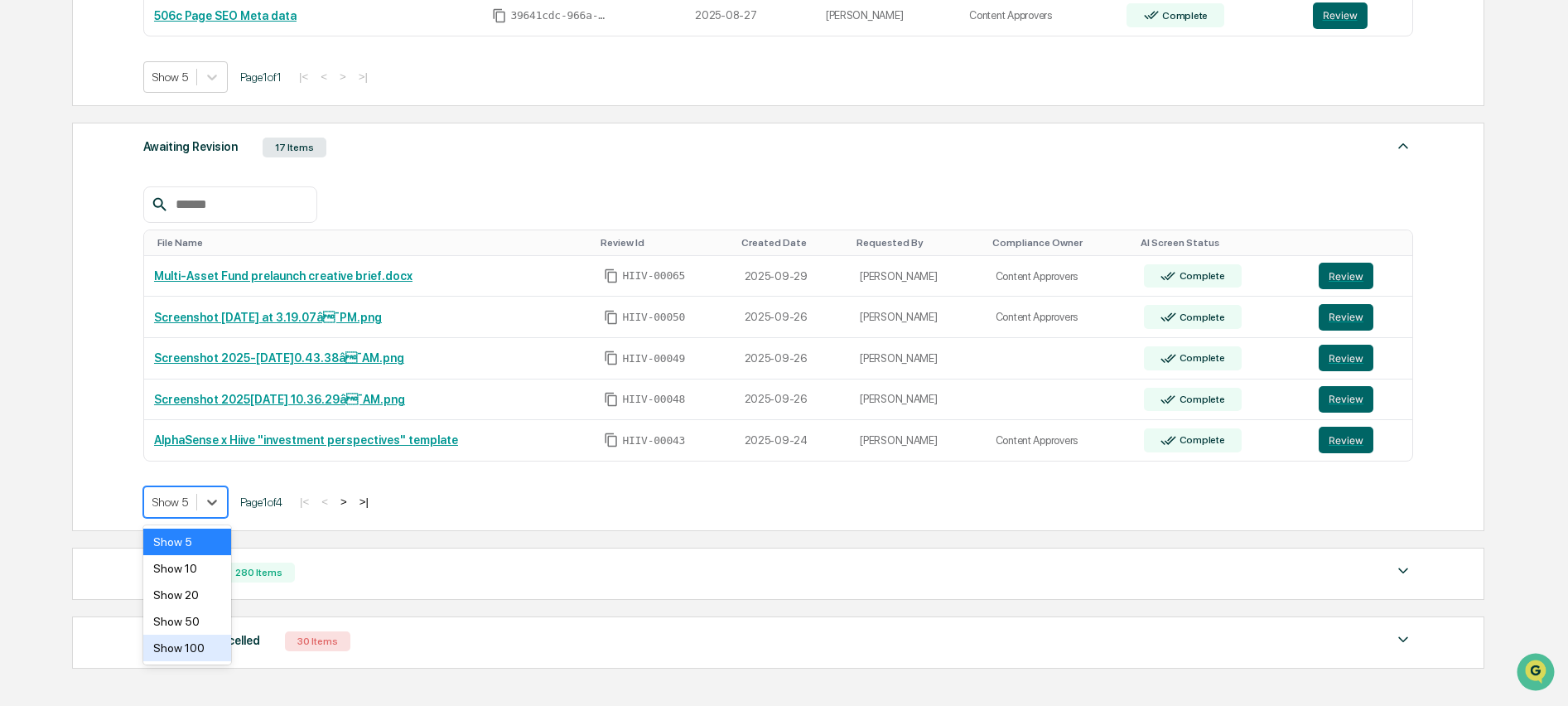
click at [195, 654] on div "Show 100" at bounding box center [187, 647] width 88 height 27
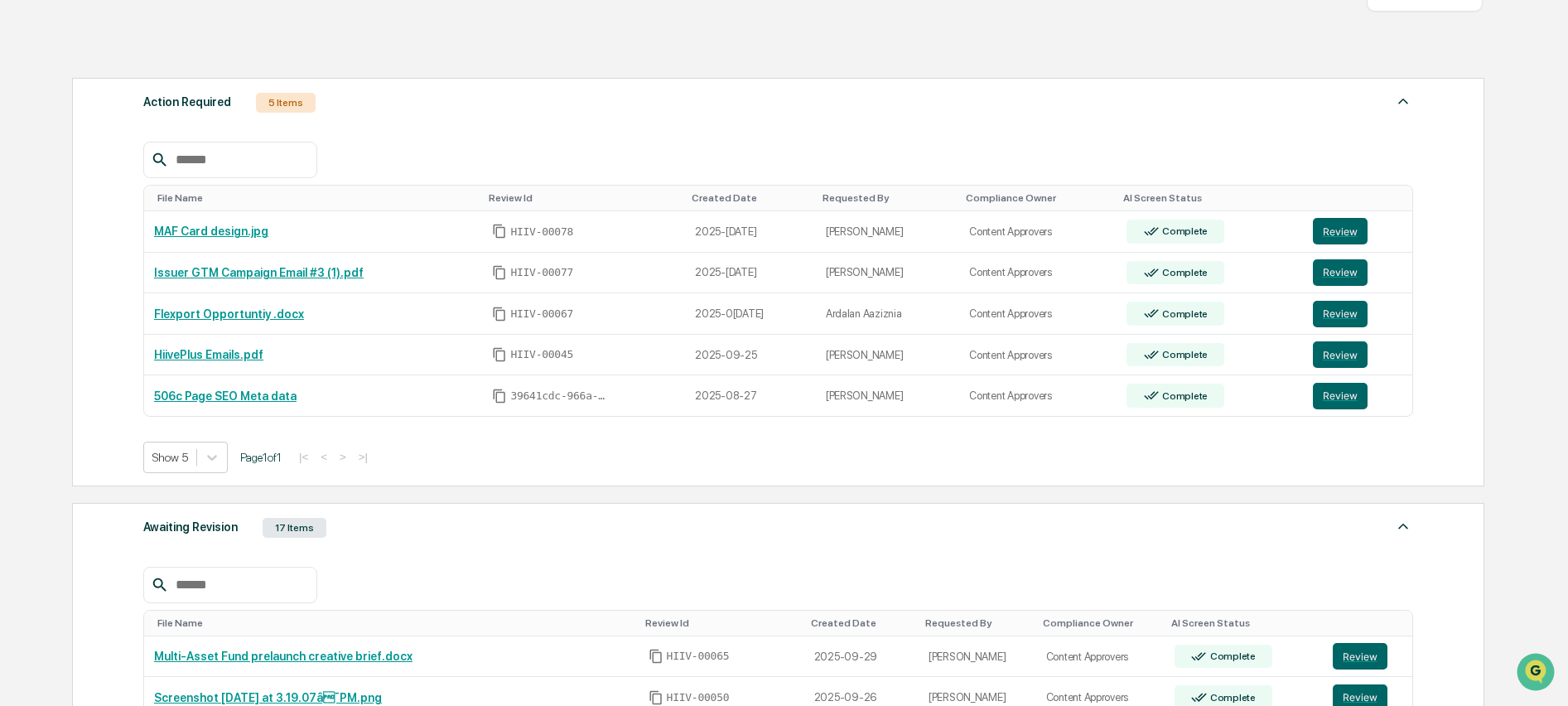
scroll to position [195, 0]
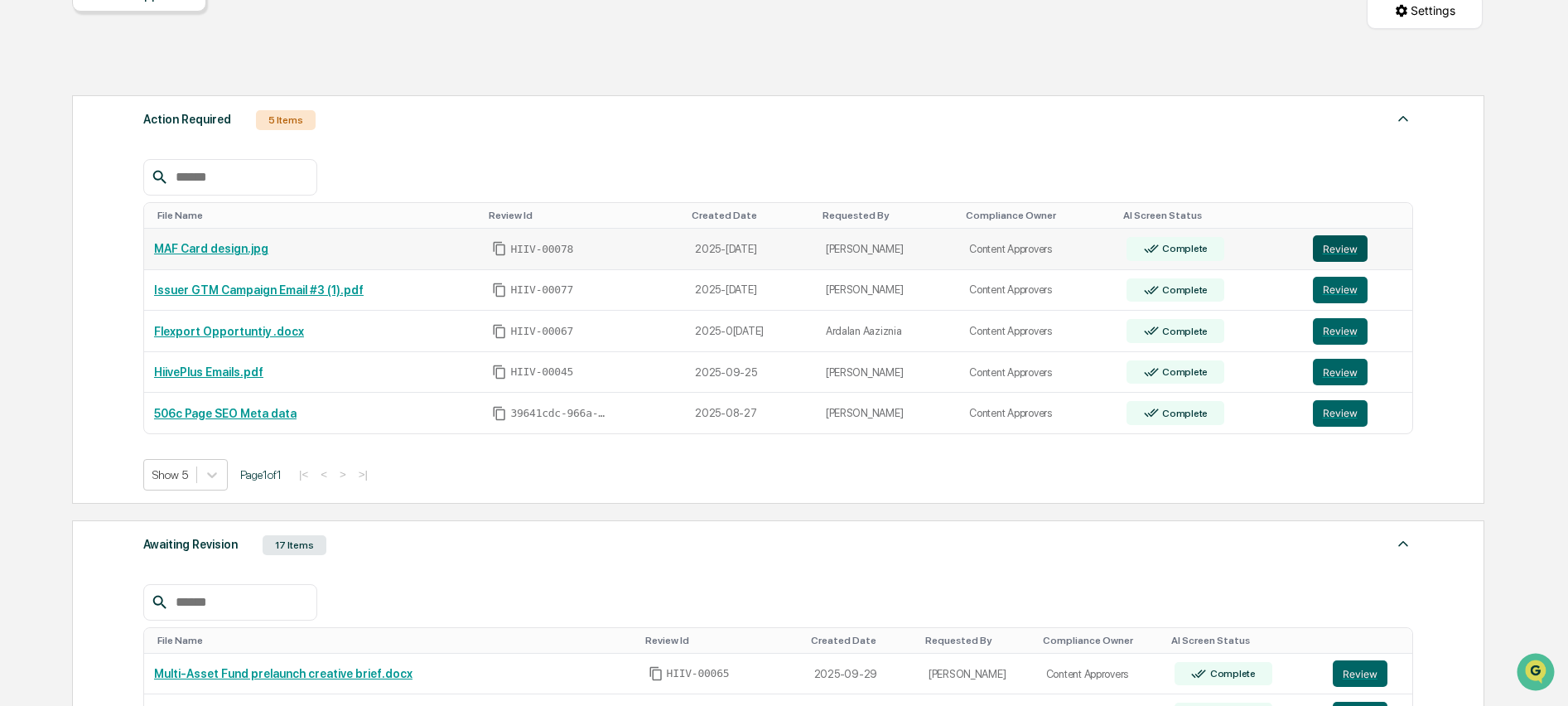
click at [1340, 254] on button "Review" at bounding box center [1340, 248] width 55 height 27
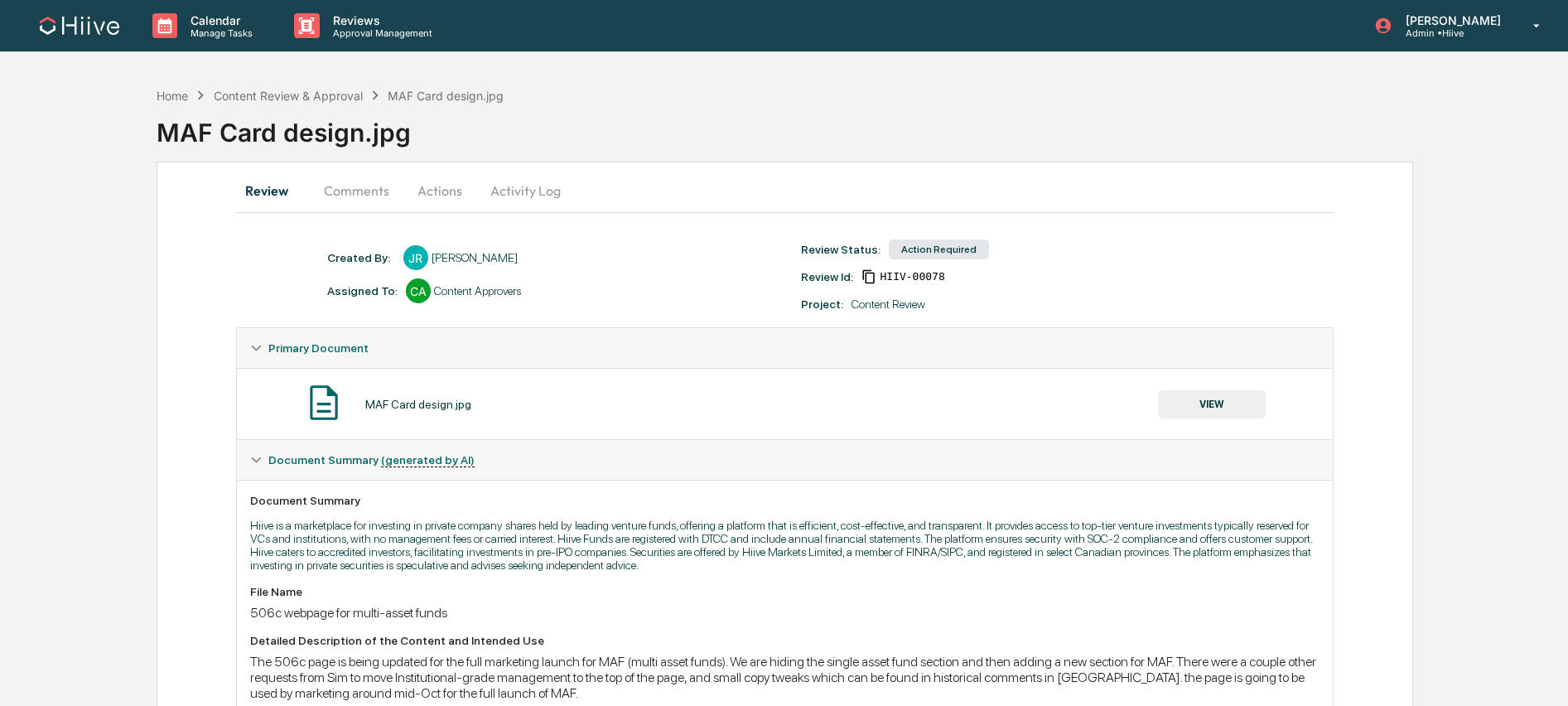
click at [367, 183] on button "Comments" at bounding box center [356, 190] width 92 height 40
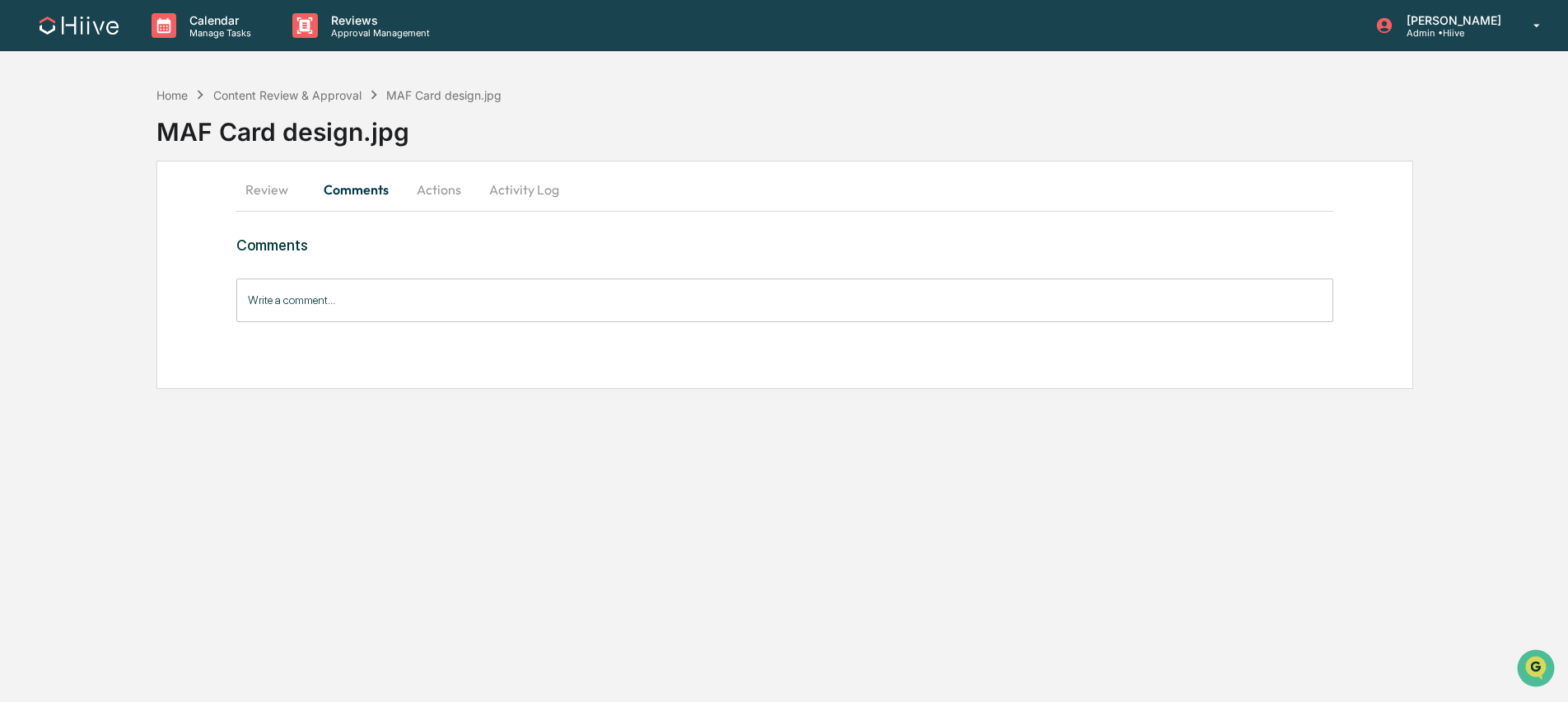
click at [273, 191] on button "Review" at bounding box center [273, 189] width 74 height 40
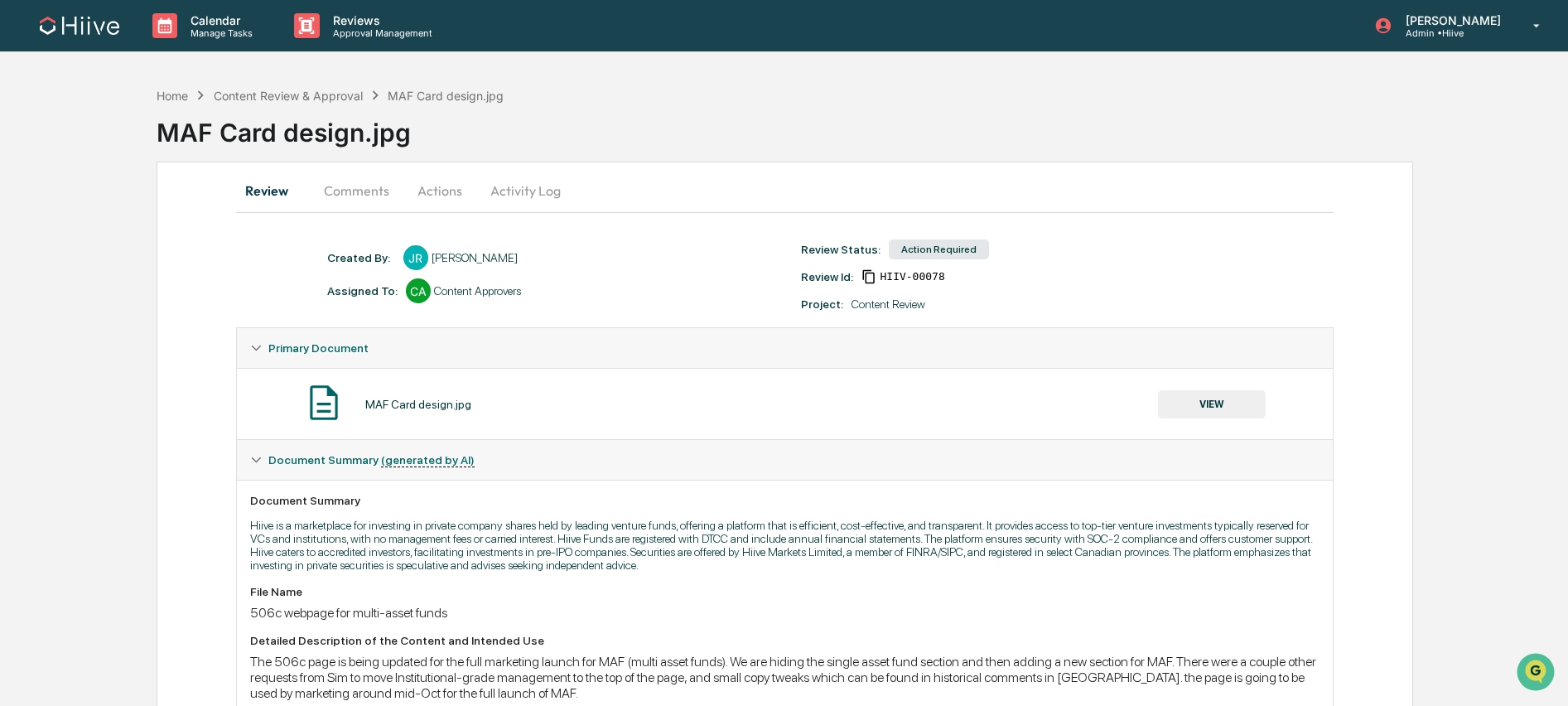
click at [1211, 415] on button "VIEW" at bounding box center [1212, 404] width 108 height 28
click at [355, 183] on button "Comments" at bounding box center [356, 190] width 92 height 40
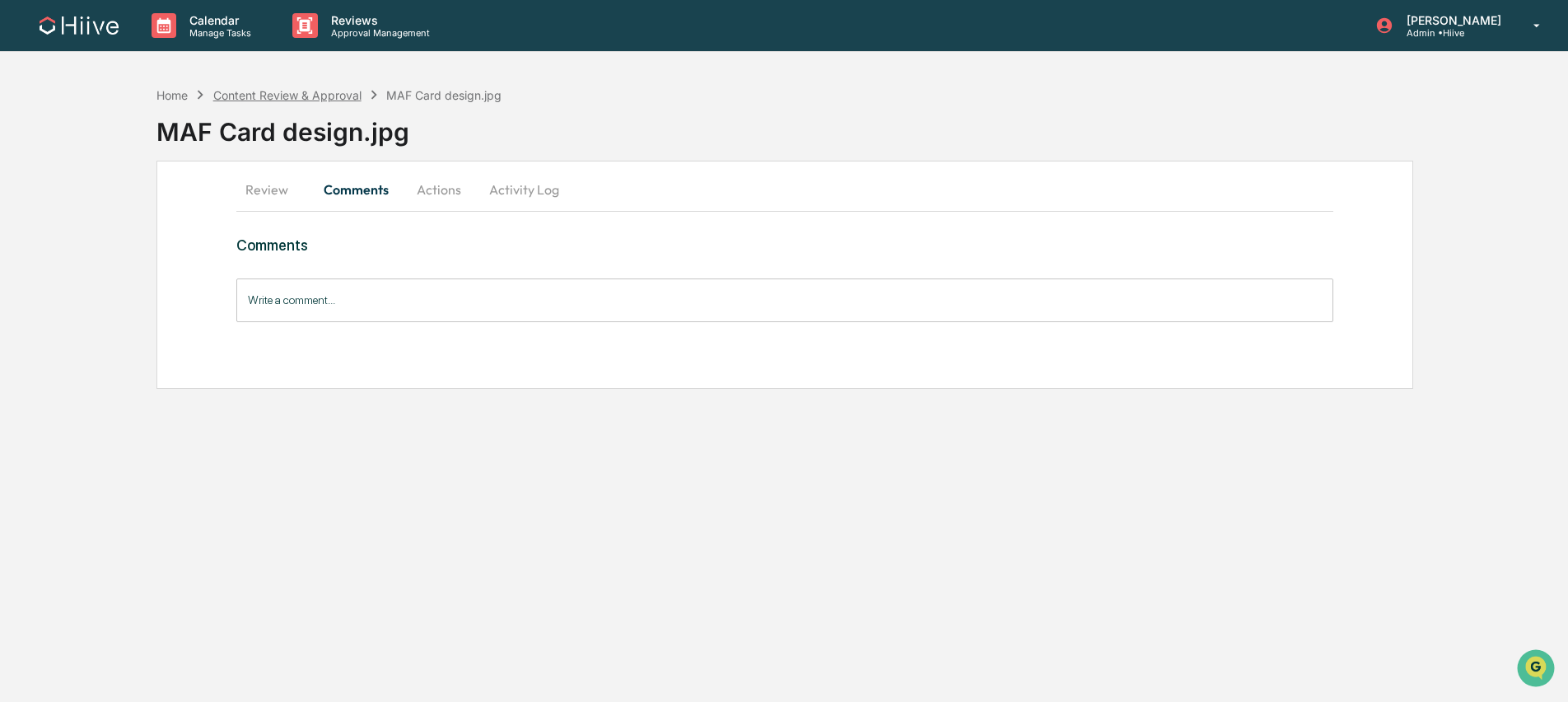
click at [283, 96] on div "Content Review & Approval" at bounding box center [288, 95] width 148 height 14
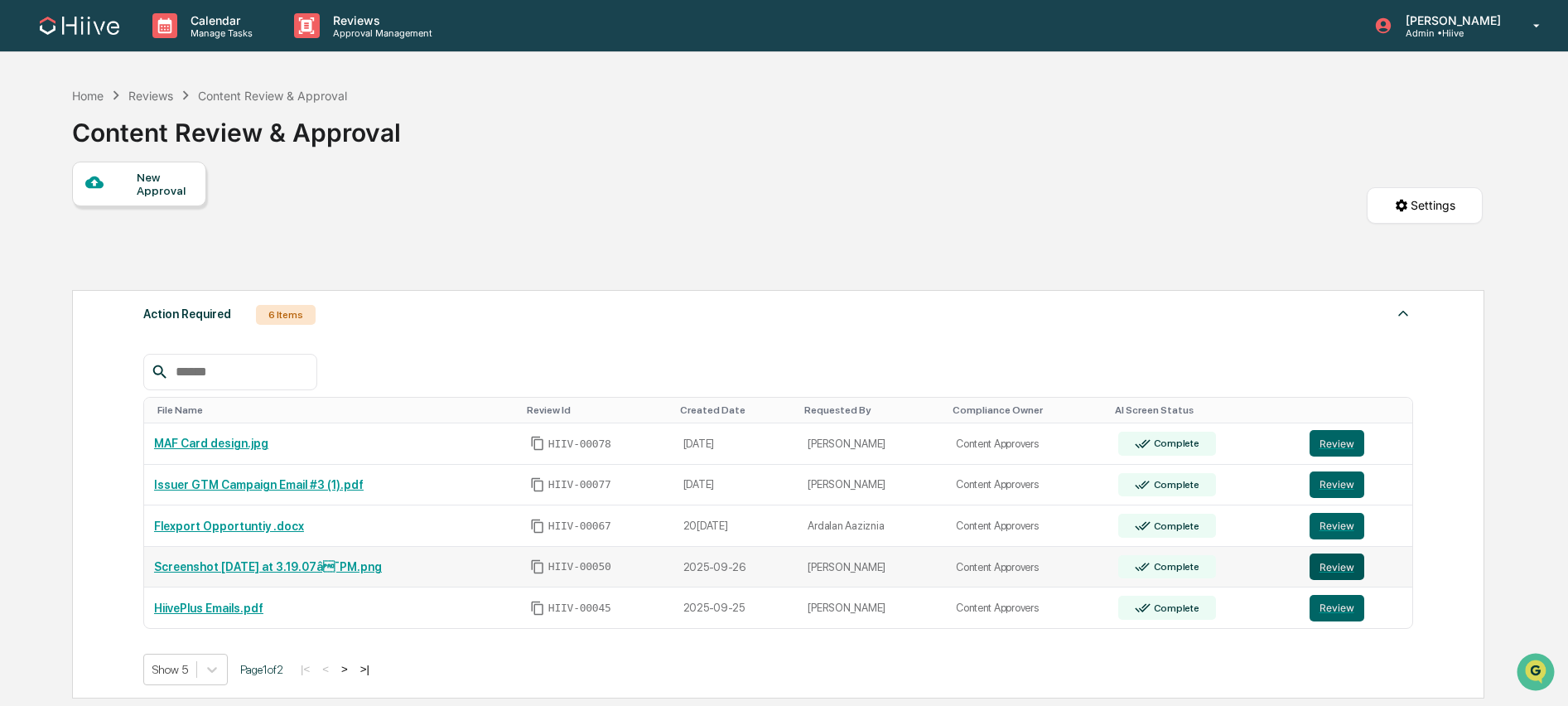
click at [1364, 571] on button "Review" at bounding box center [1337, 567] width 55 height 27
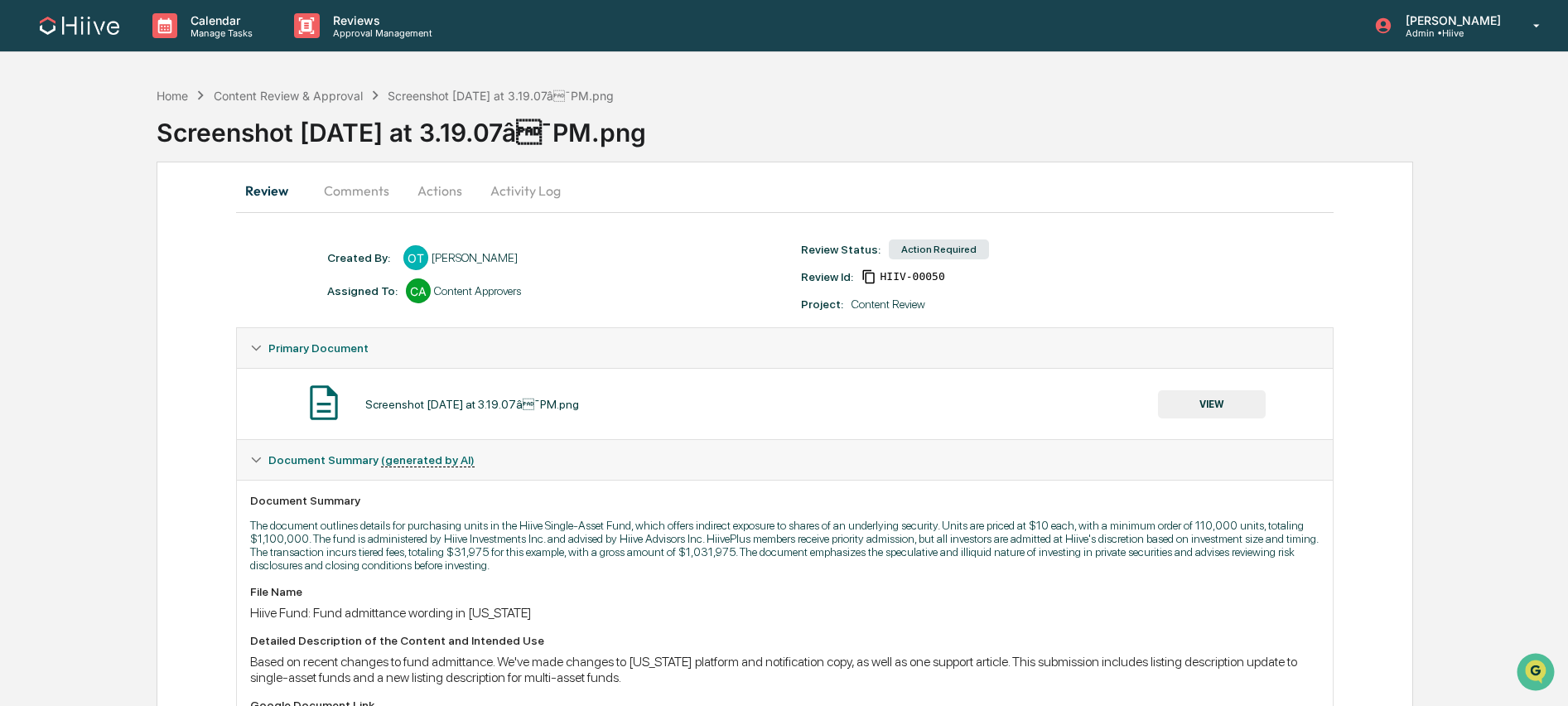
click at [345, 200] on button "Comments" at bounding box center [356, 190] width 92 height 40
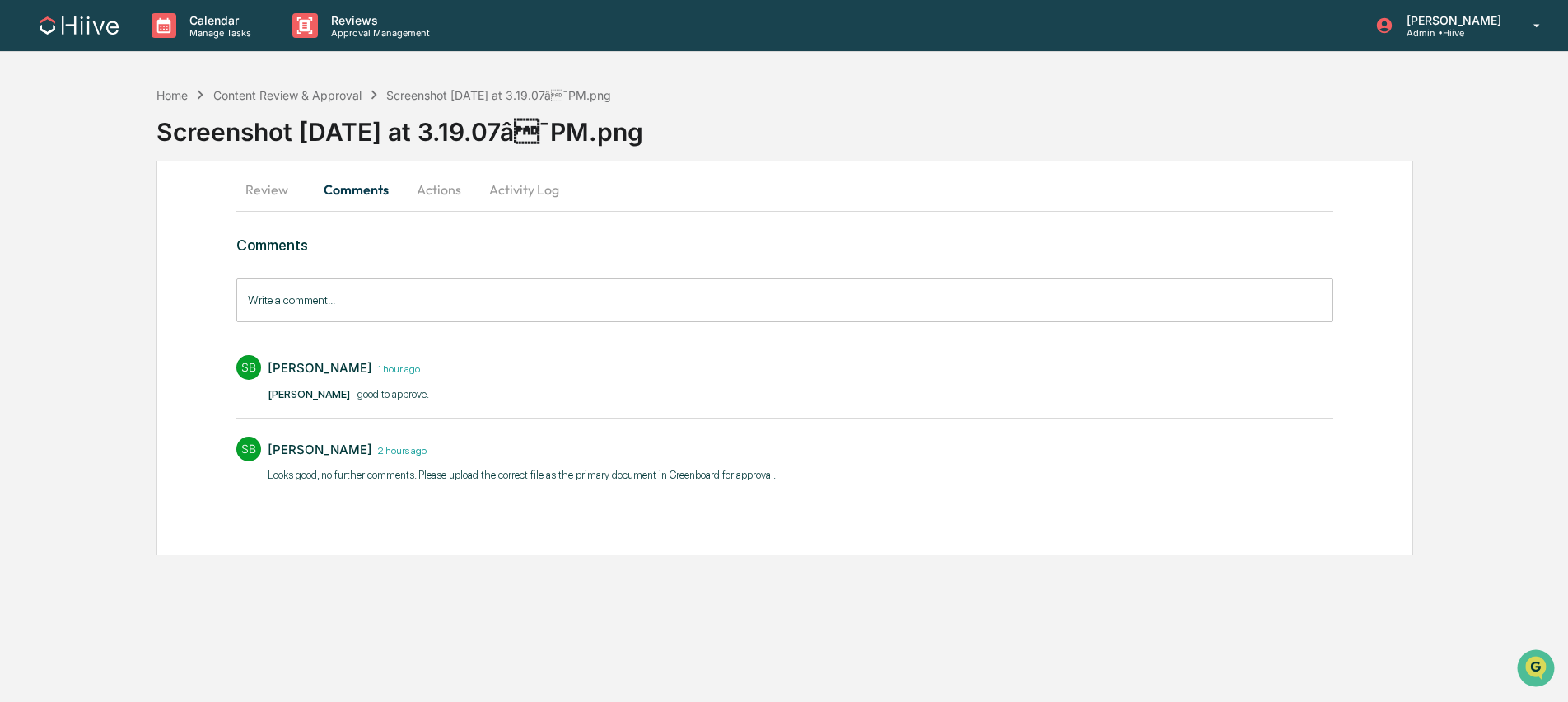
click at [285, 192] on button "Review" at bounding box center [273, 189] width 74 height 40
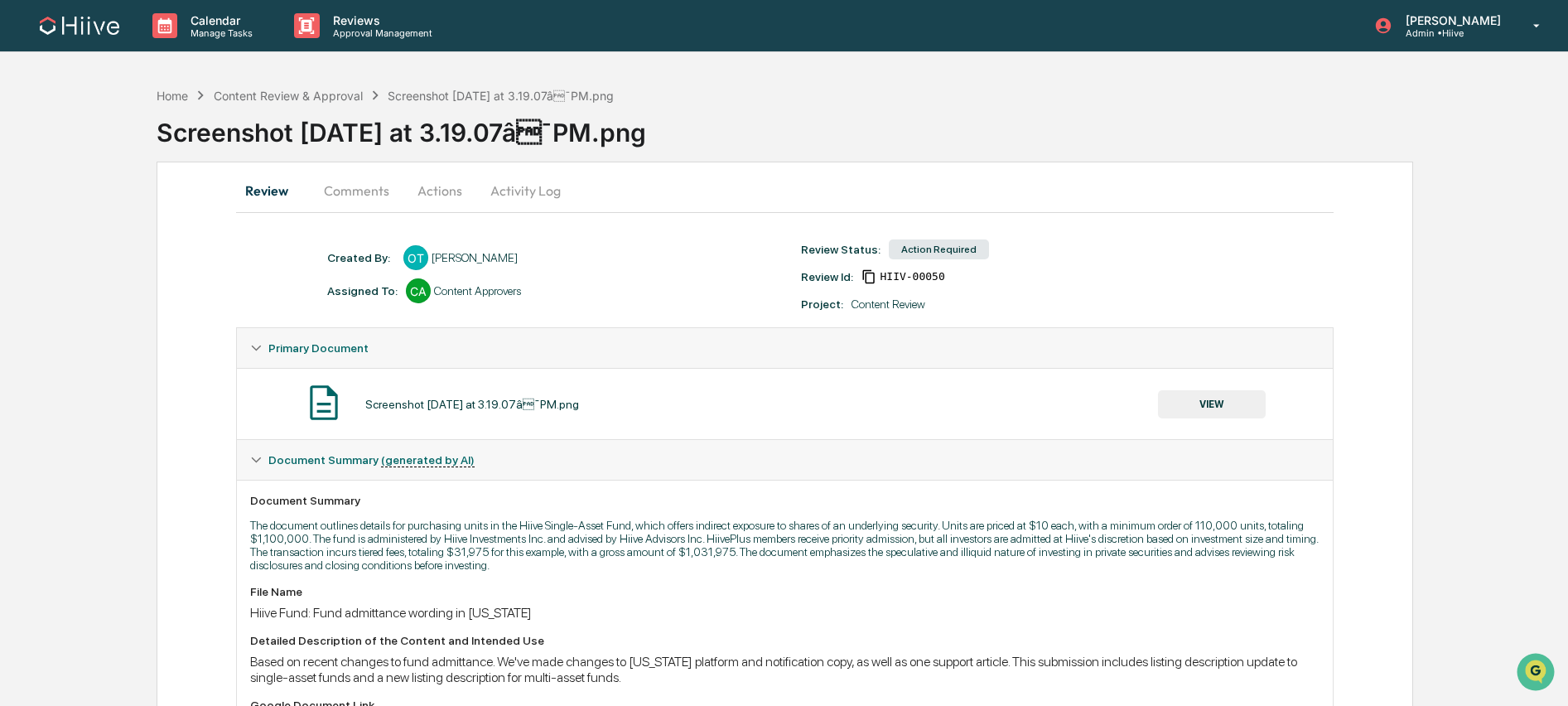
click at [1251, 425] on div "Screenshot 202[DATE] 3.19.07â¯PM.png VIEW" at bounding box center [784, 404] width 1069 height 44
click at [1234, 412] on button "VIEW" at bounding box center [1212, 404] width 108 height 28
click at [450, 195] on button "Actions" at bounding box center [439, 190] width 75 height 40
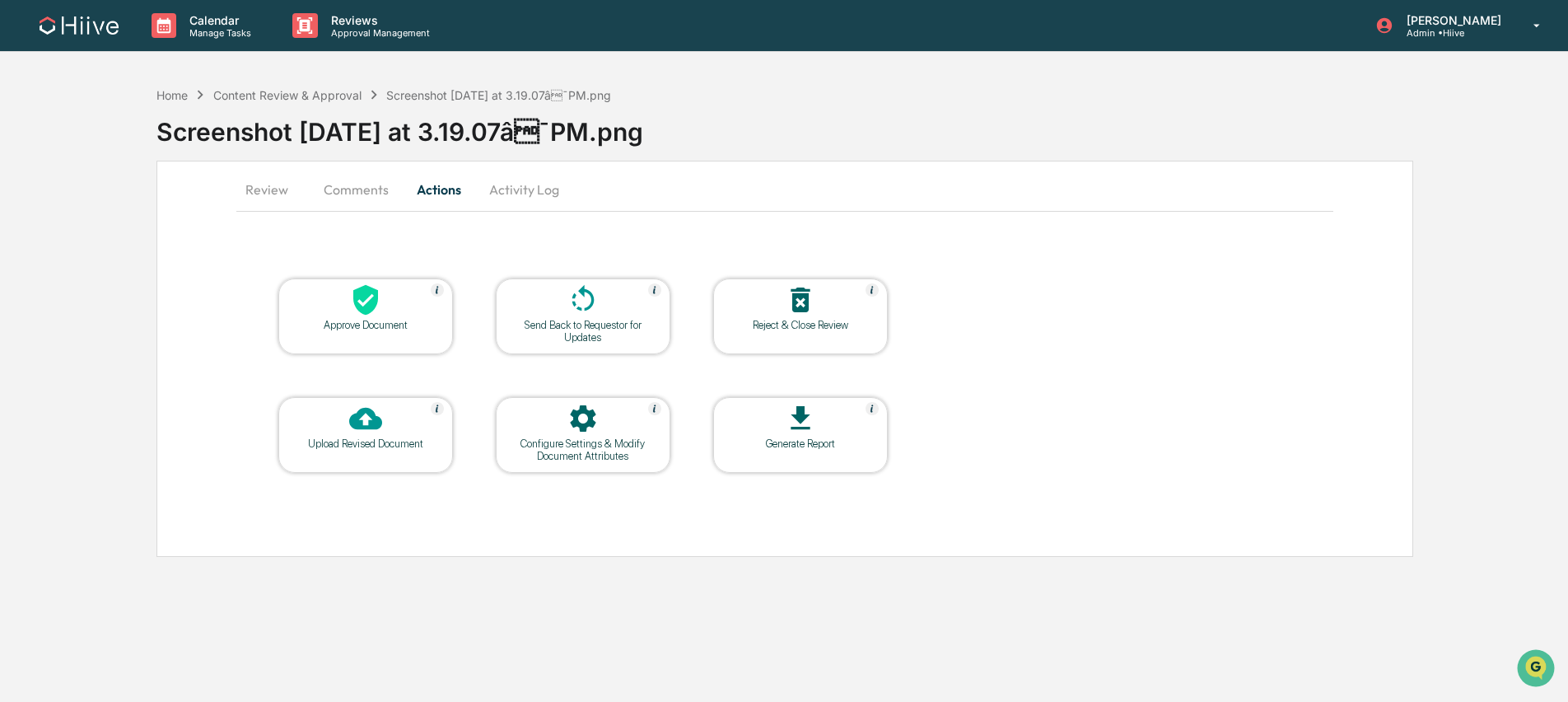
click at [361, 302] on icon at bounding box center [365, 299] width 33 height 33
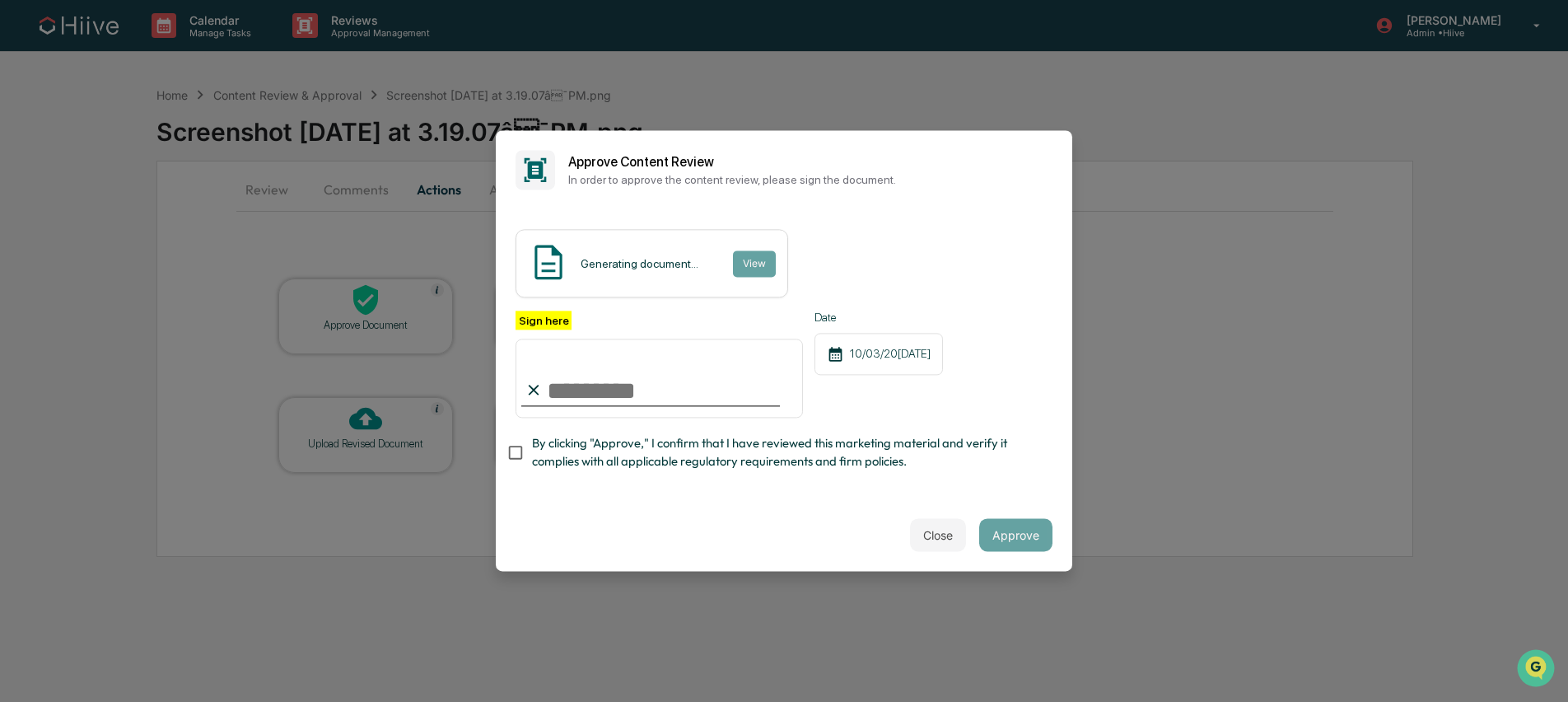
type input "**********"
click at [652, 442] on span "By clicking "Approve," I confirm that I have reviewed this marketing material a…" at bounding box center [786, 452] width 508 height 37
click at [1025, 544] on button "Approve" at bounding box center [1016, 535] width 73 height 33
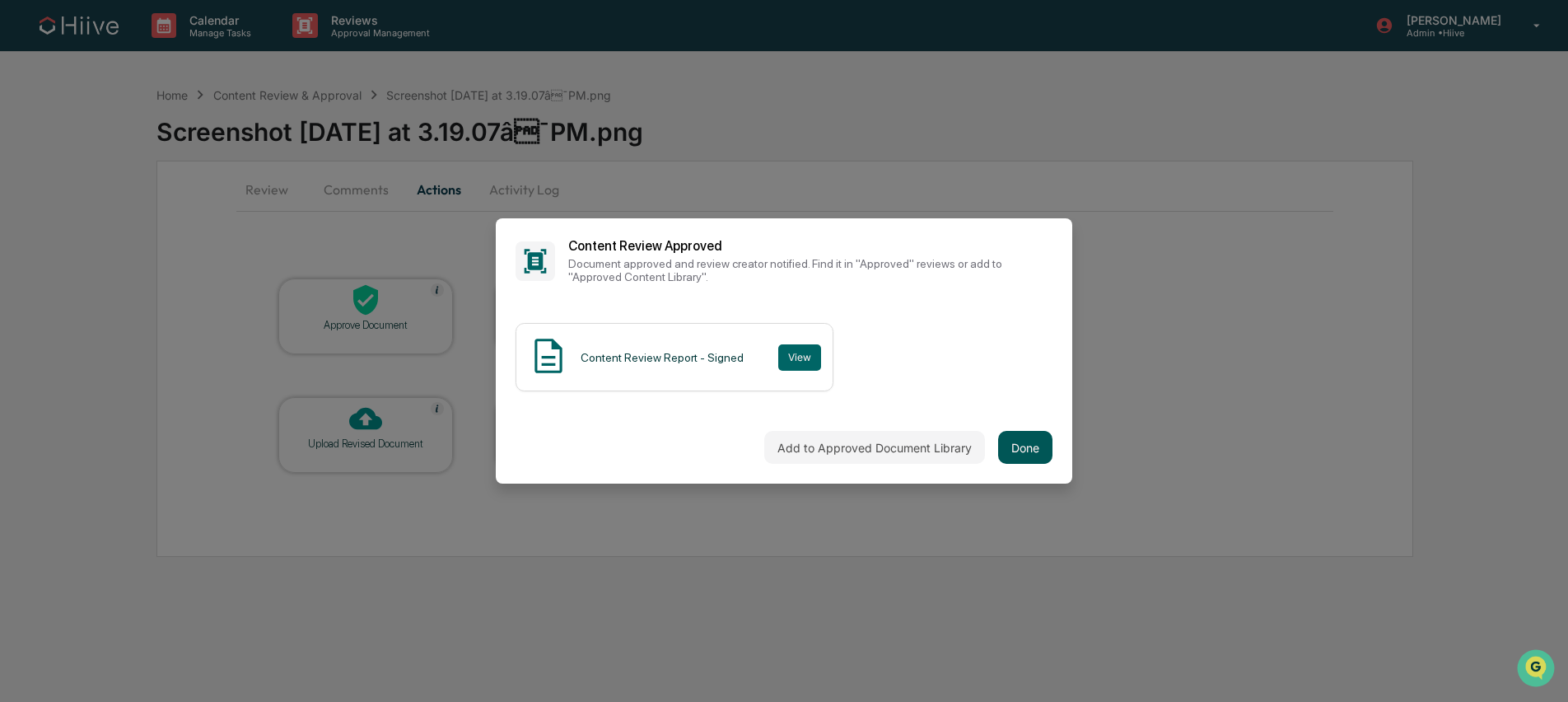
click at [1015, 449] on button "Done" at bounding box center [1026, 447] width 54 height 33
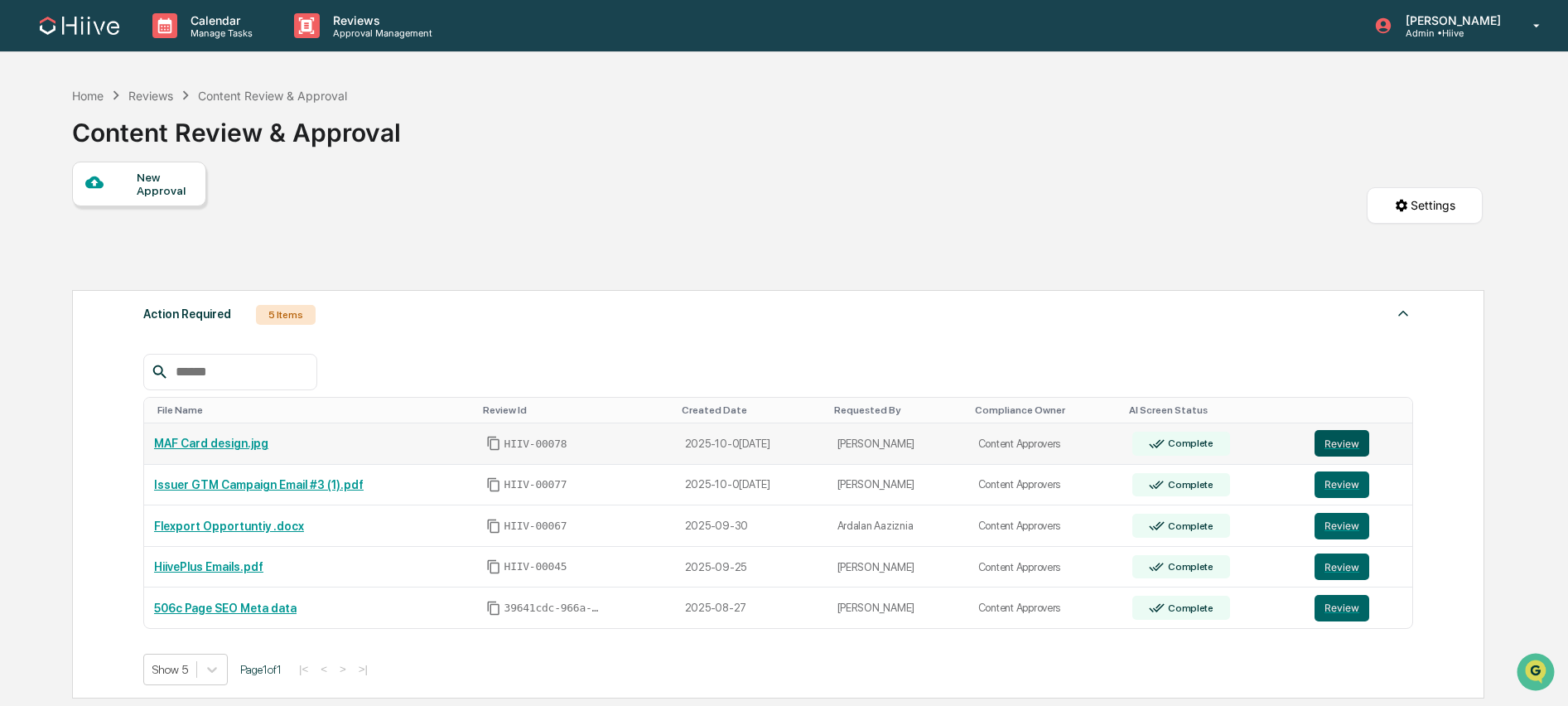
click at [1344, 444] on button "Review" at bounding box center [1342, 443] width 55 height 27
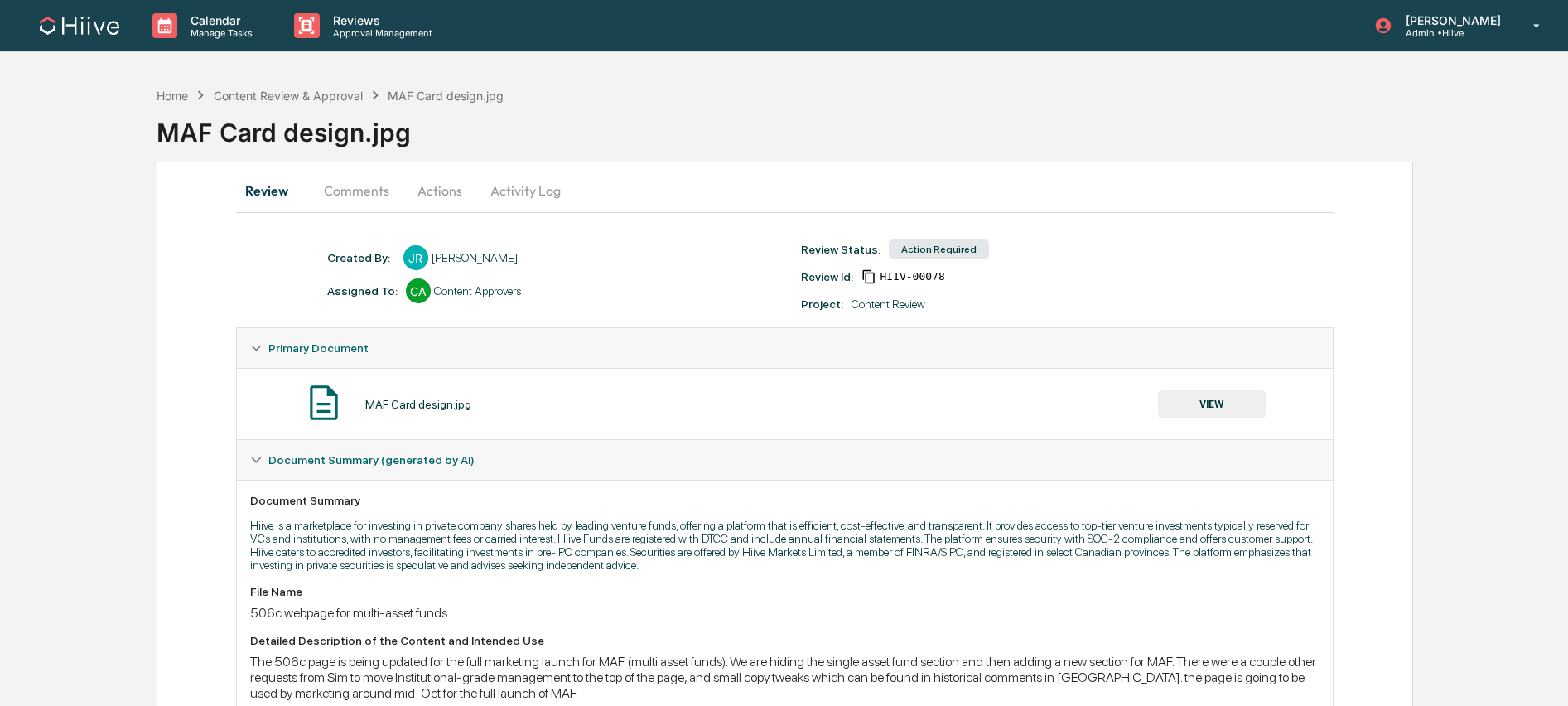
click at [1192, 398] on button "VIEW" at bounding box center [1212, 404] width 108 height 28
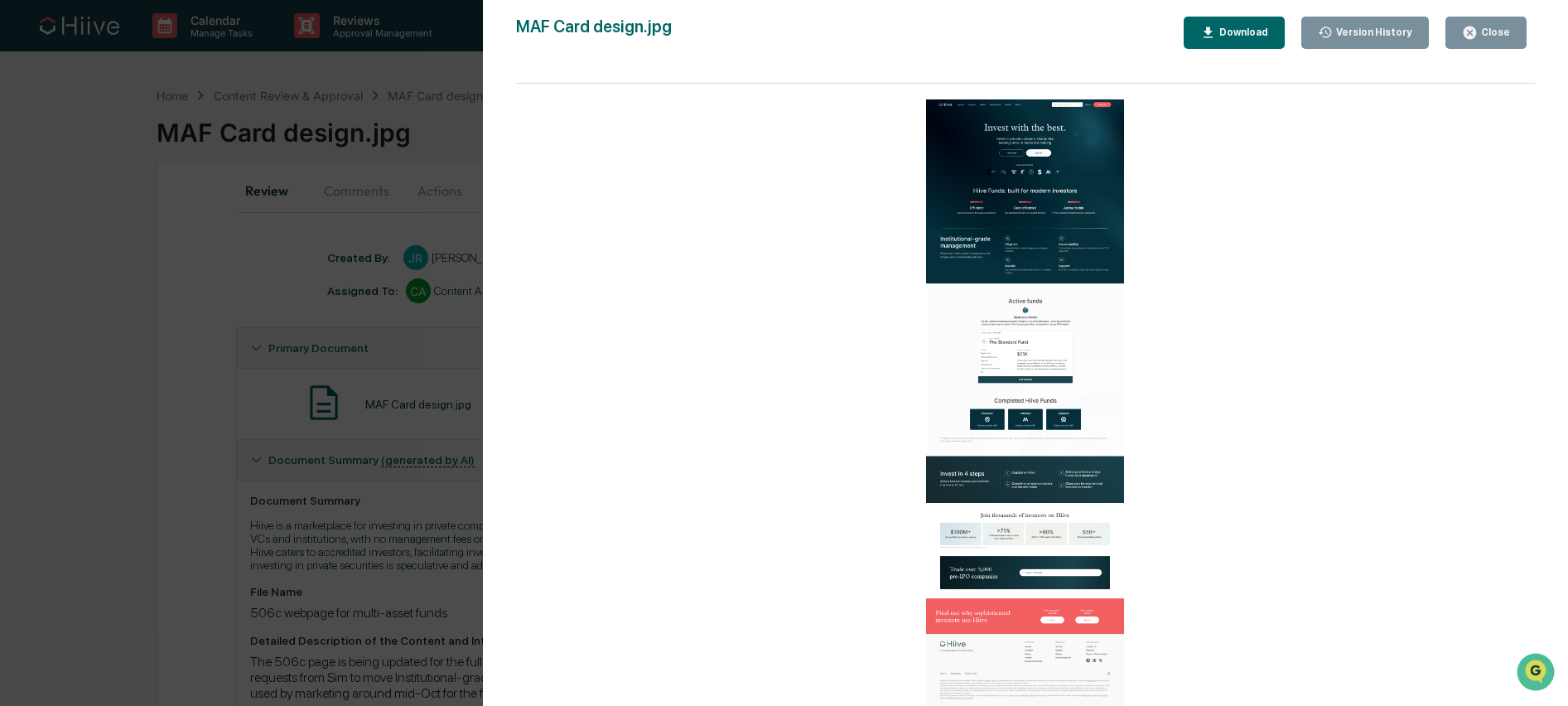
click at [1250, 43] on button "Download" at bounding box center [1234, 33] width 102 height 32
drag, startPoint x: 401, startPoint y: 234, endPoint x: 693, endPoint y: 18, distance: 363.2
click at [401, 234] on div "Version History 1[DATE]6:52 PM[PERSON_NAME] MAF Card design.jpg Close Version H…" at bounding box center [784, 353] width 1568 height 706
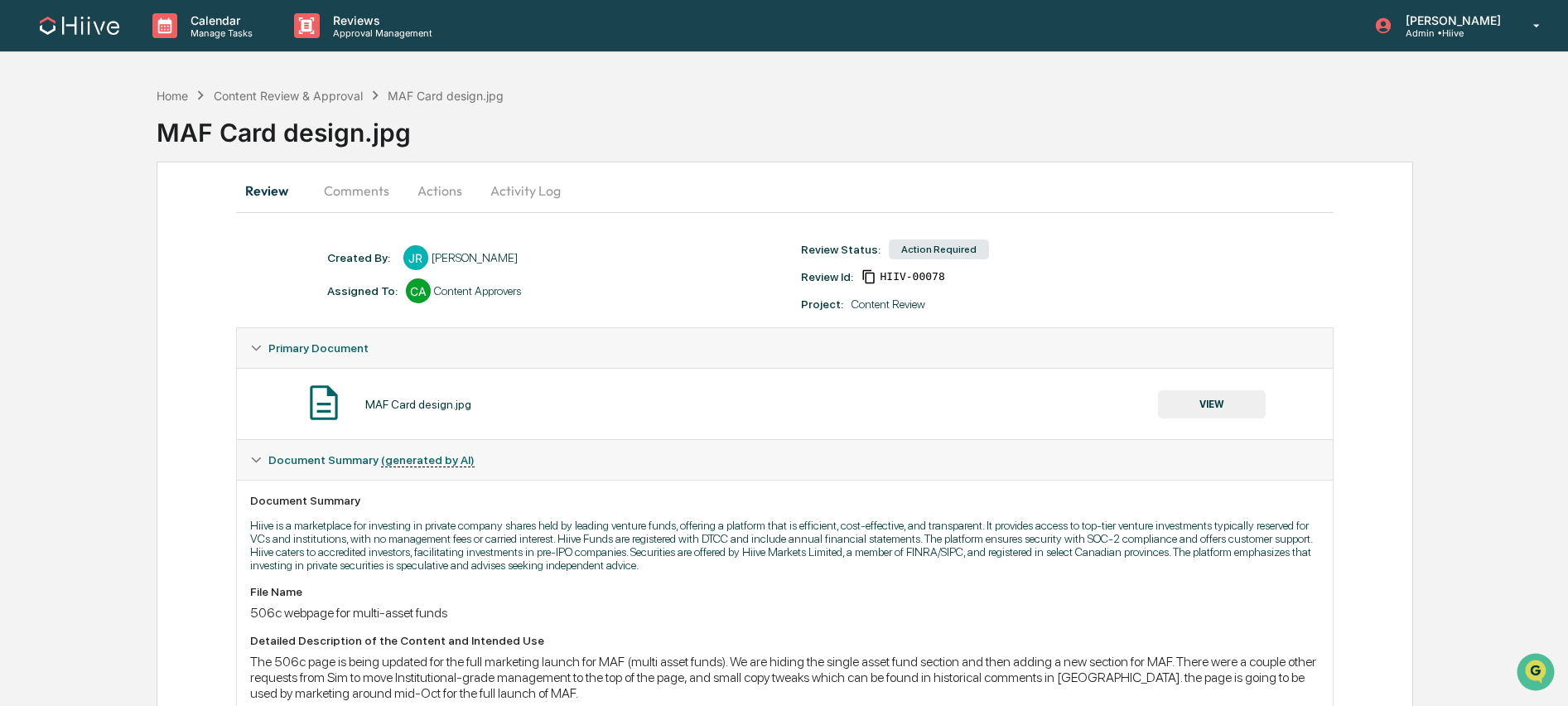
click at [296, 87] on div "Home Content Review & Approval MAF Card design.jpg" at bounding box center [330, 96] width 347 height 18
click at [291, 98] on div "Content Review & Approval" at bounding box center [289, 96] width 149 height 14
